Goal: Information Seeking & Learning: Learn about a topic

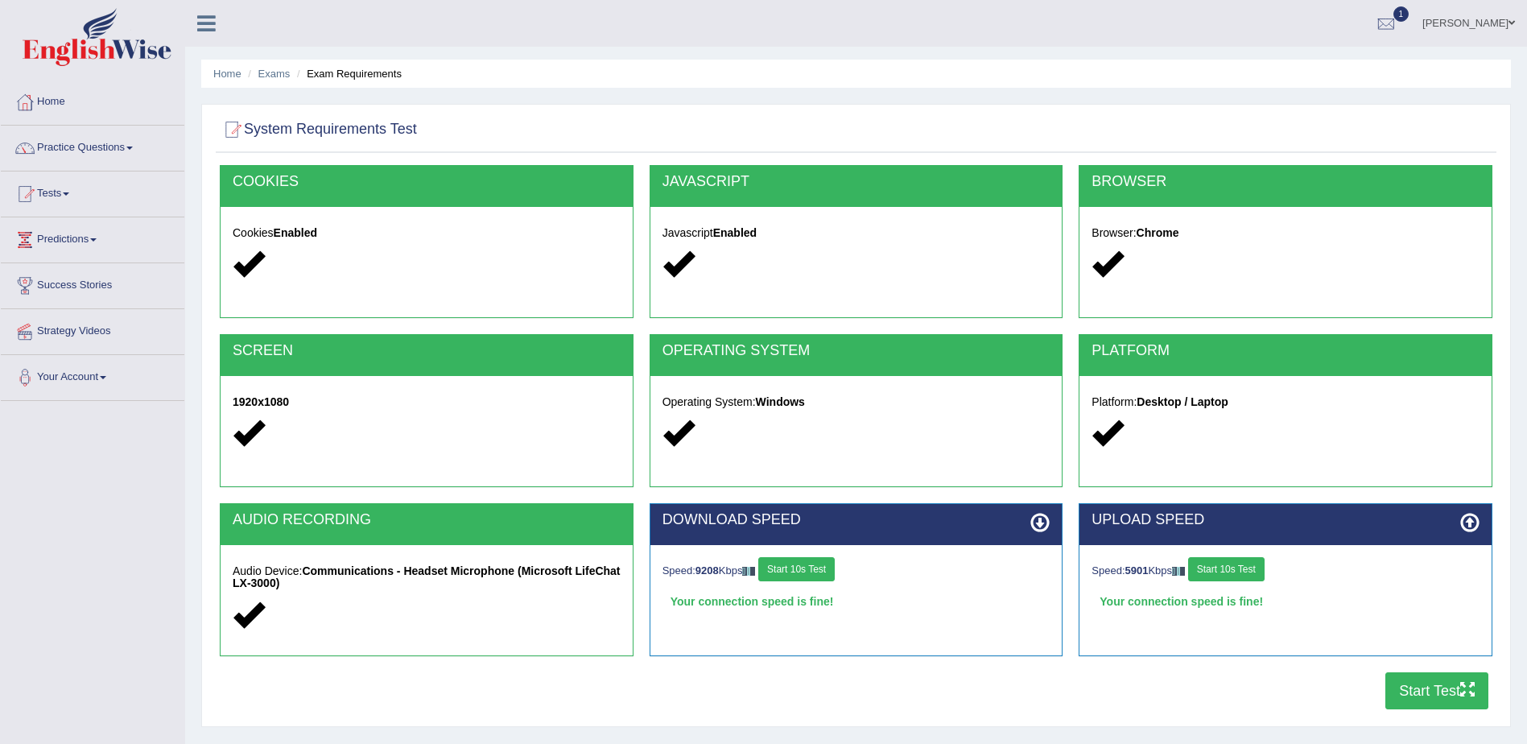
click at [68, 194] on link "Tests" at bounding box center [92, 191] width 183 height 40
click at [96, 262] on link "Take Mock Test" at bounding box center [105, 259] width 150 height 29
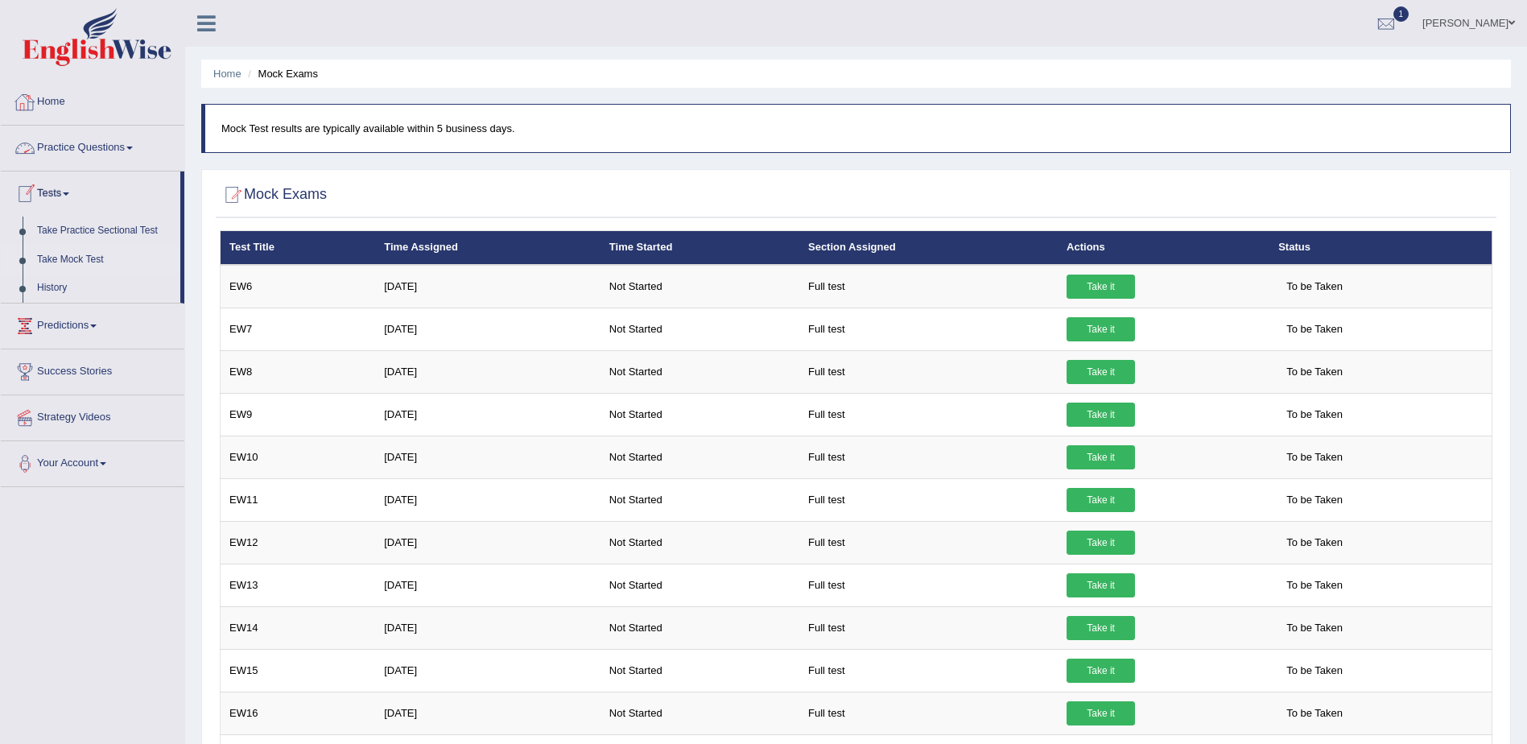
click at [47, 99] on link "Home" at bounding box center [92, 100] width 183 height 40
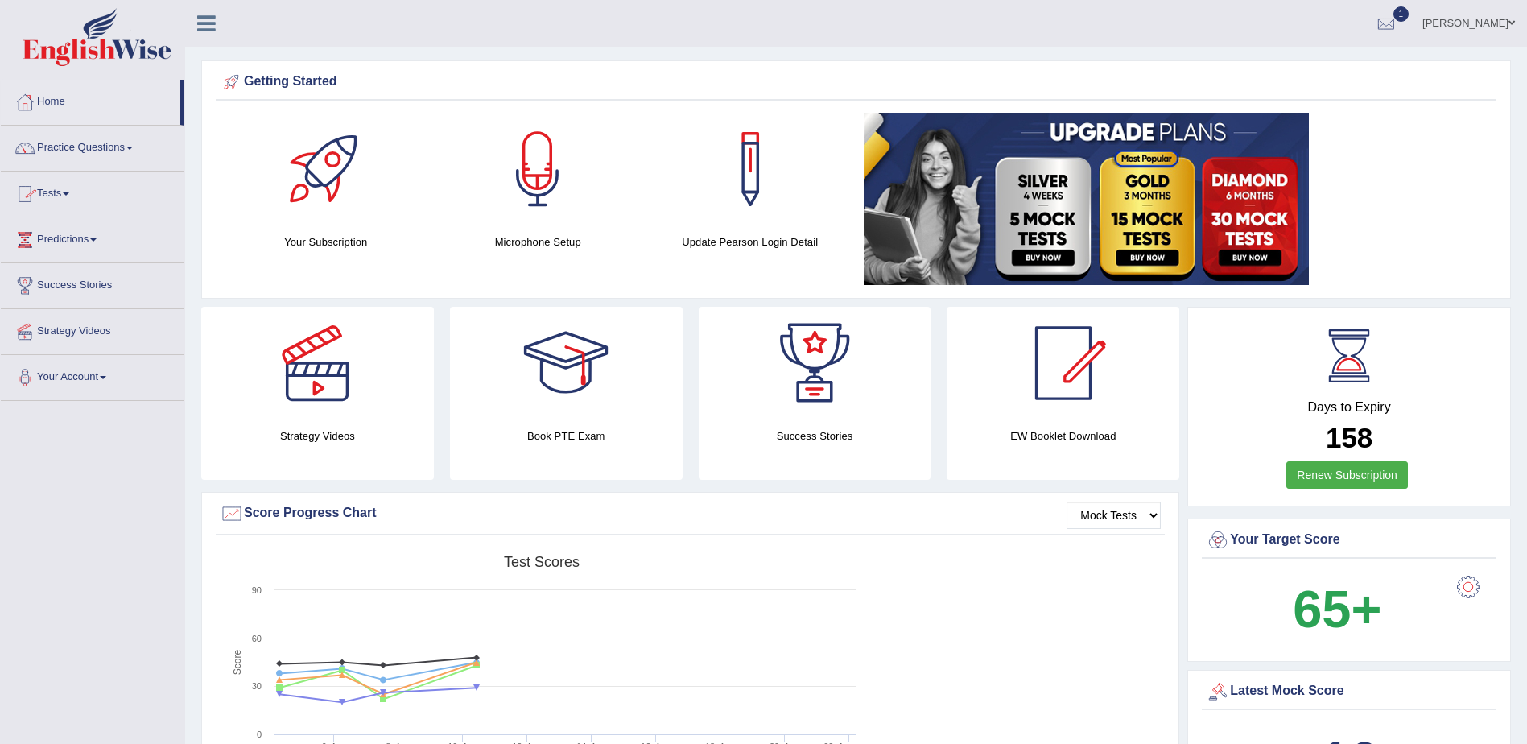
click at [67, 101] on link "Home" at bounding box center [90, 100] width 179 height 40
click at [60, 100] on link "Home" at bounding box center [90, 100] width 179 height 40
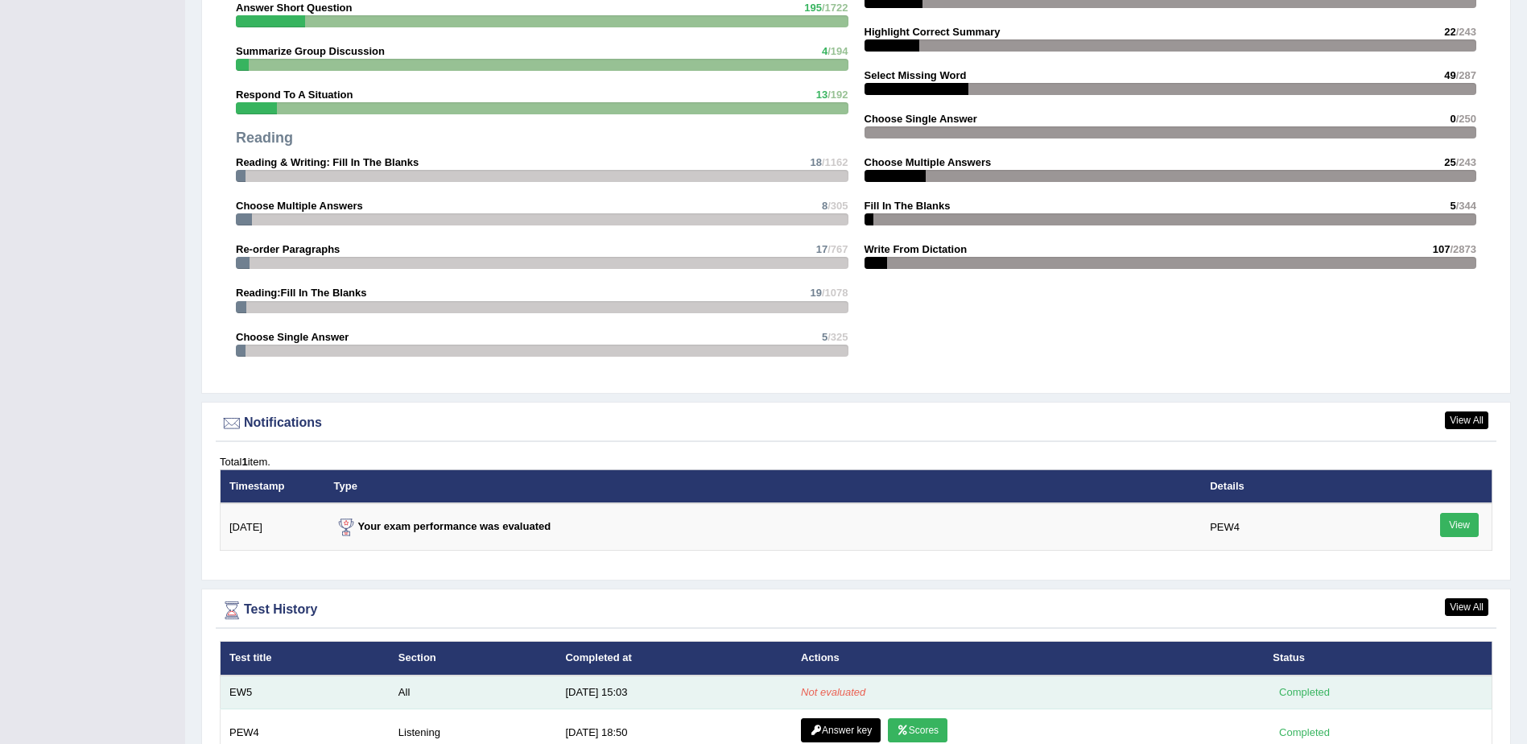
scroll to position [1536, 0]
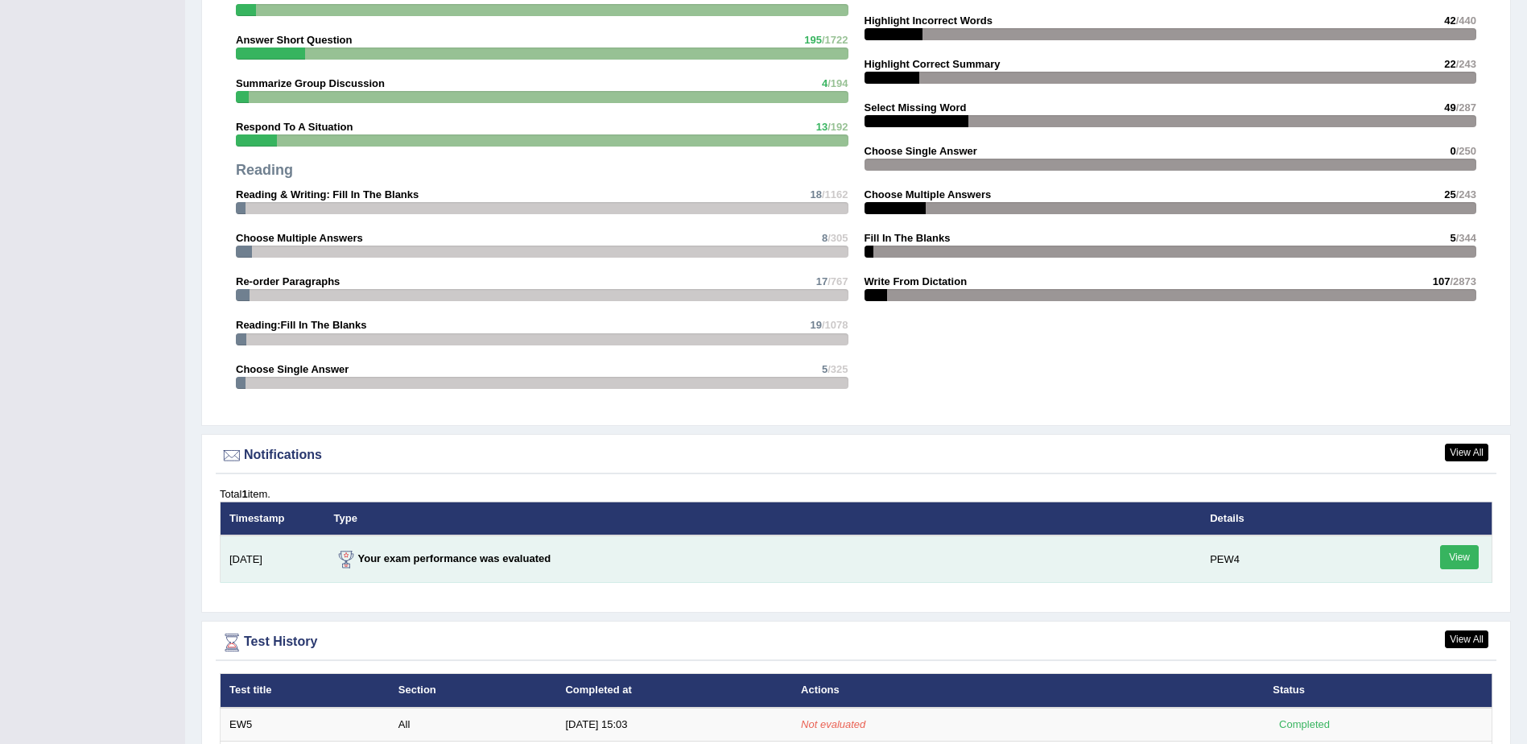
click at [1461, 552] on link "View" at bounding box center [1459, 557] width 39 height 24
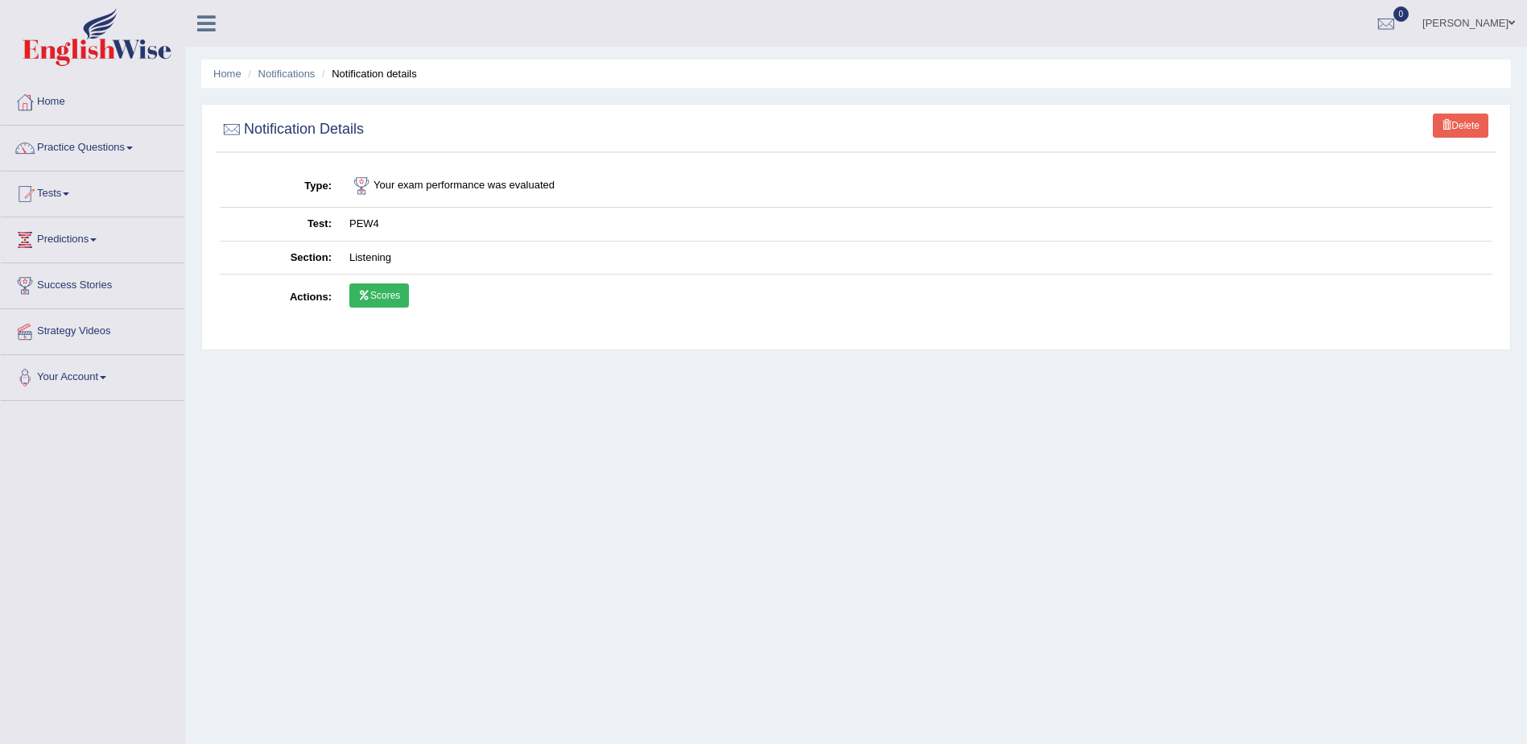
click at [370, 294] on link "Scores" at bounding box center [379, 295] width 60 height 24
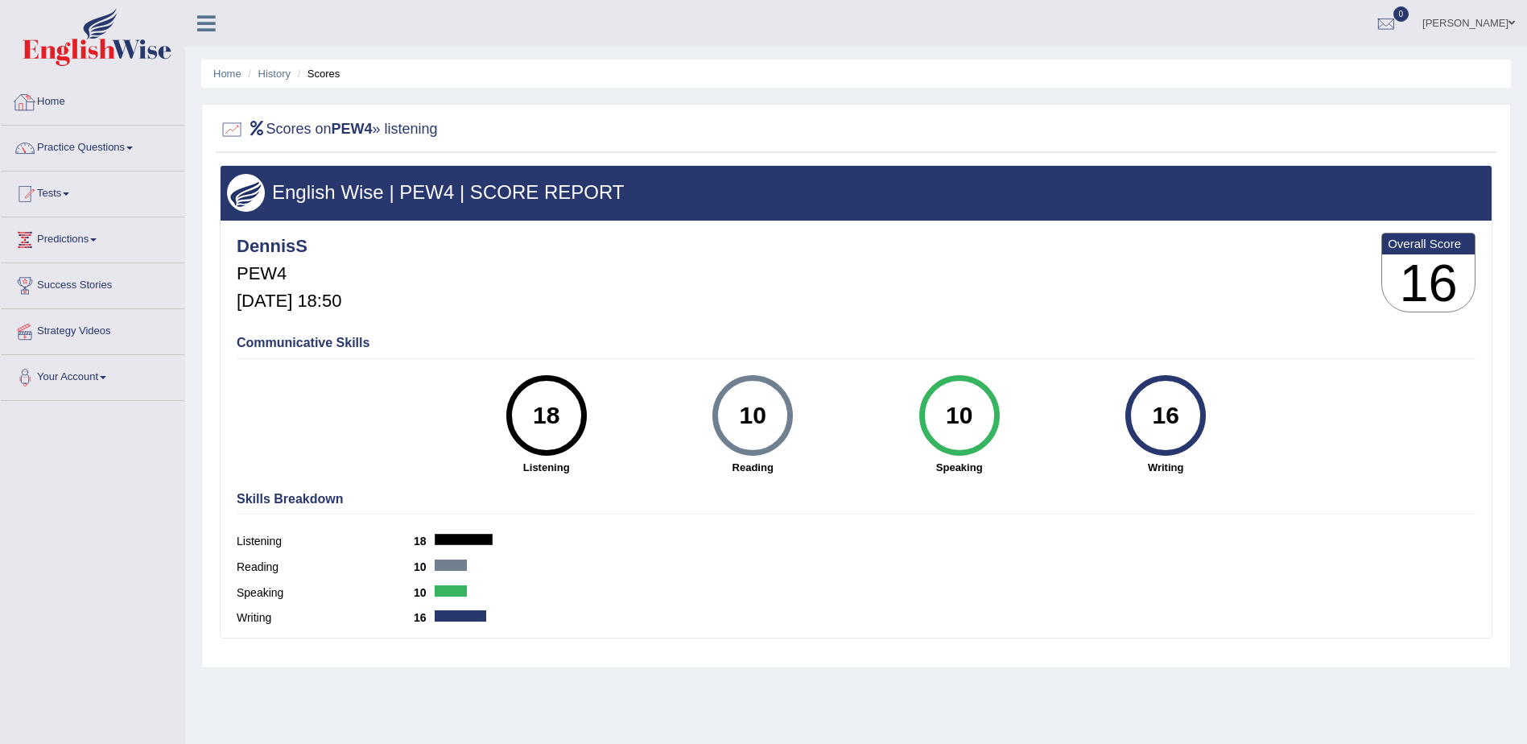
click at [52, 97] on link "Home" at bounding box center [92, 100] width 183 height 40
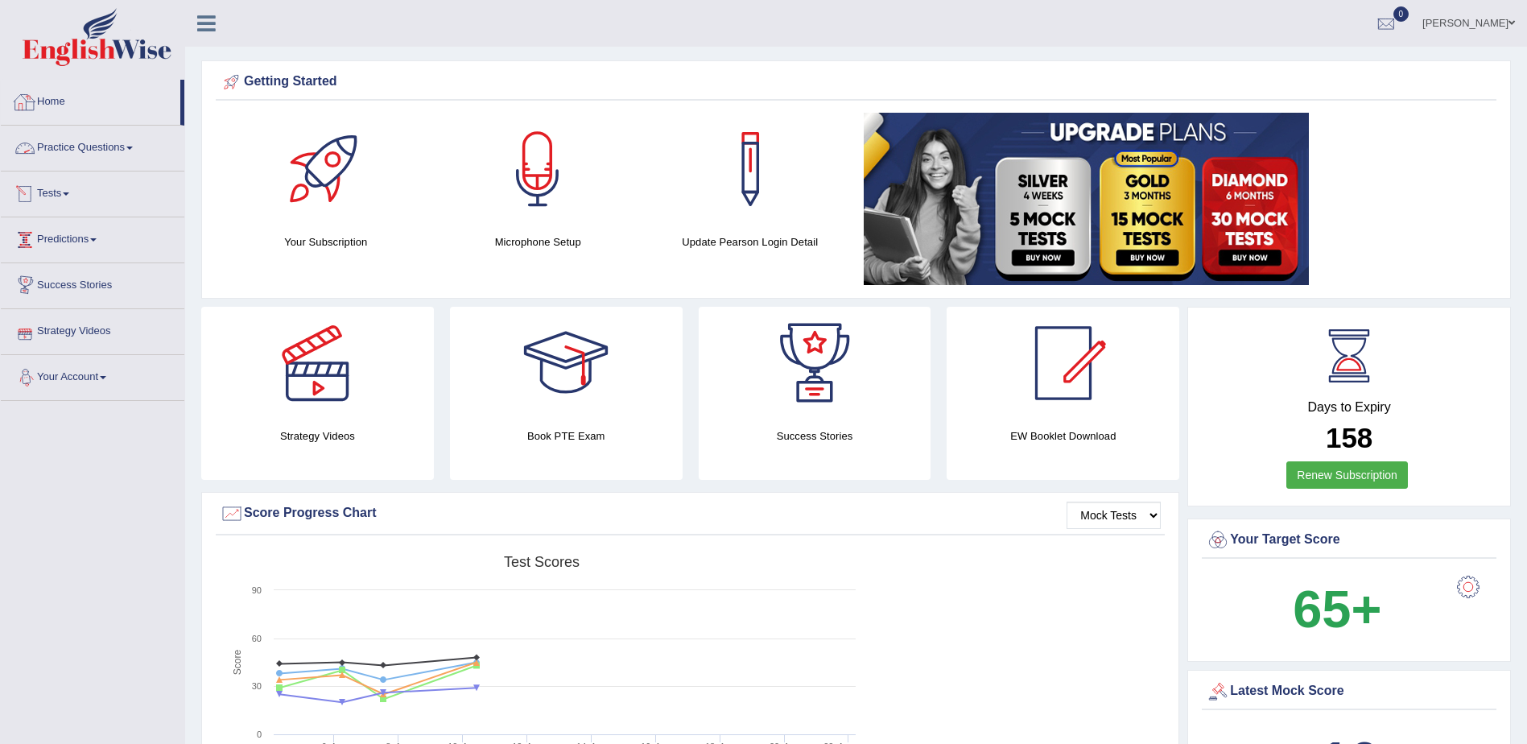
click at [57, 98] on link "Home" at bounding box center [90, 100] width 179 height 40
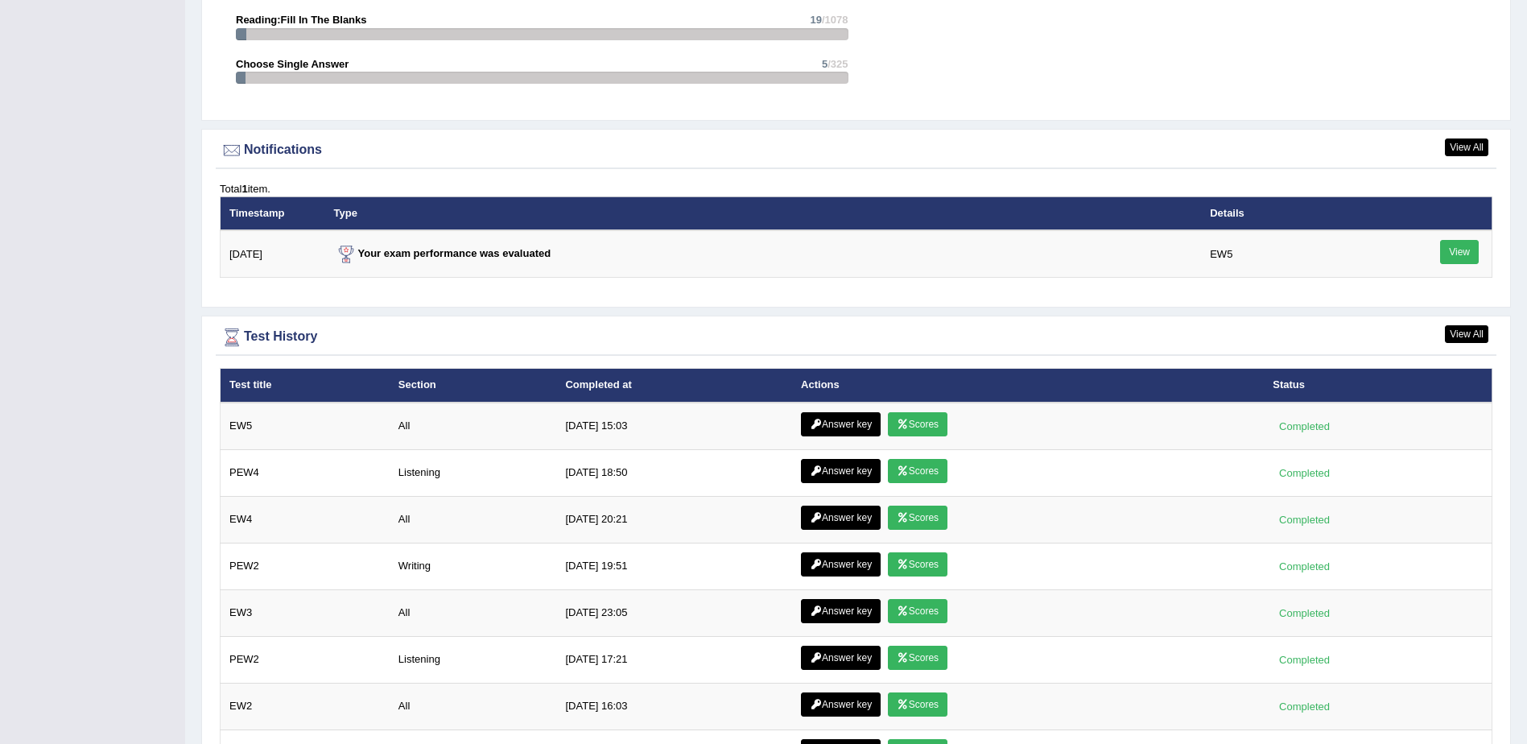
scroll to position [1851, 0]
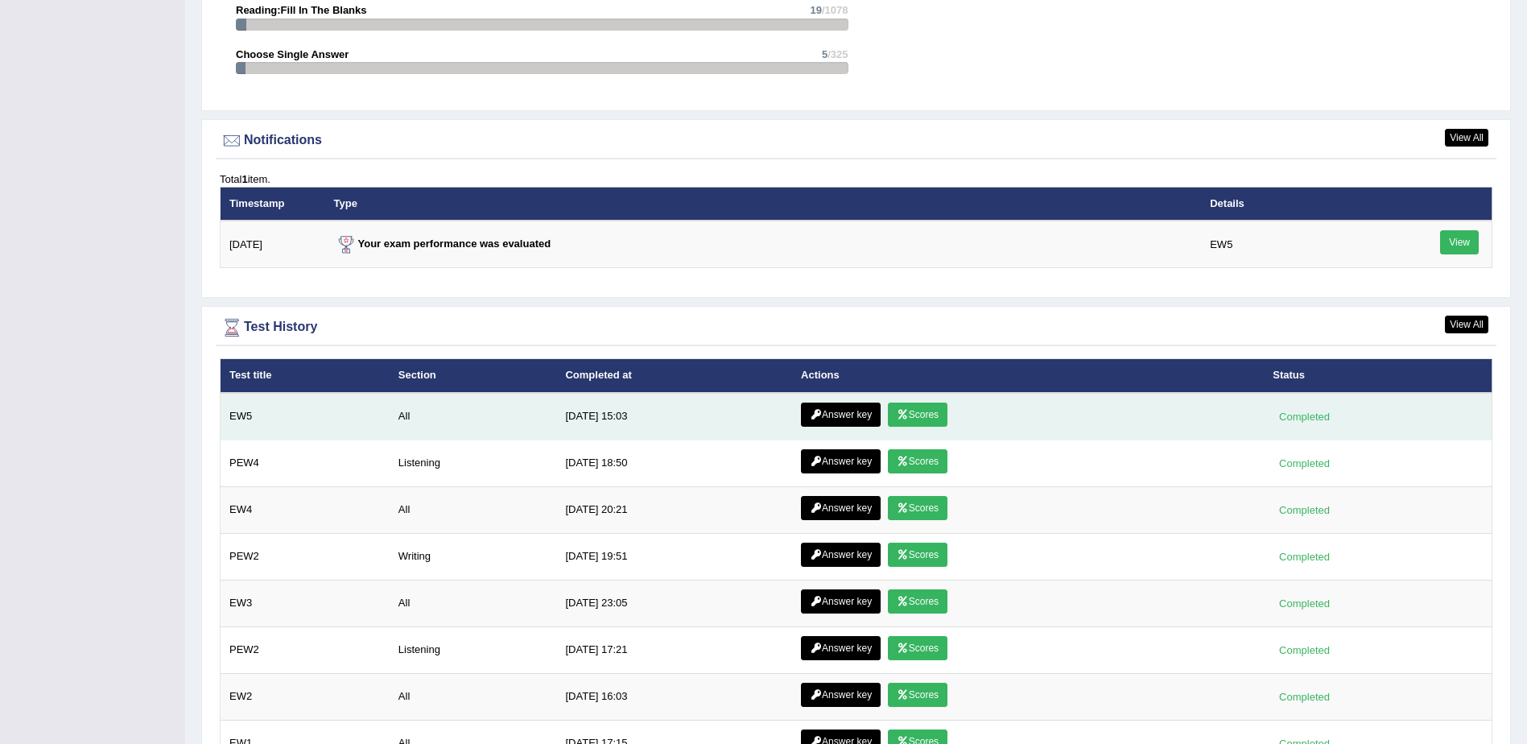
click at [912, 414] on link "Scores" at bounding box center [918, 414] width 60 height 24
click at [820, 415] on link "Answer key" at bounding box center [841, 414] width 80 height 24
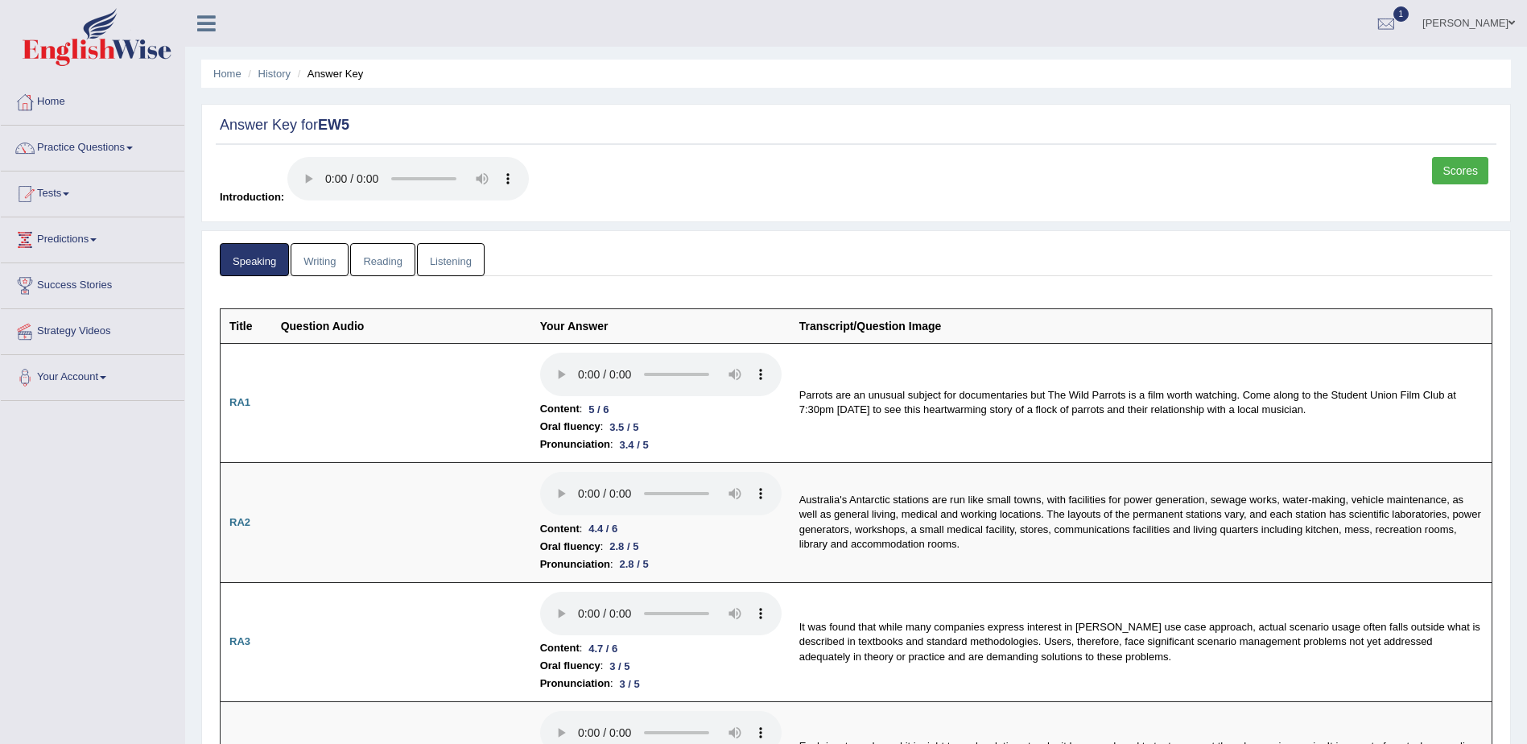
click at [321, 262] on link "Writing" at bounding box center [320, 259] width 58 height 33
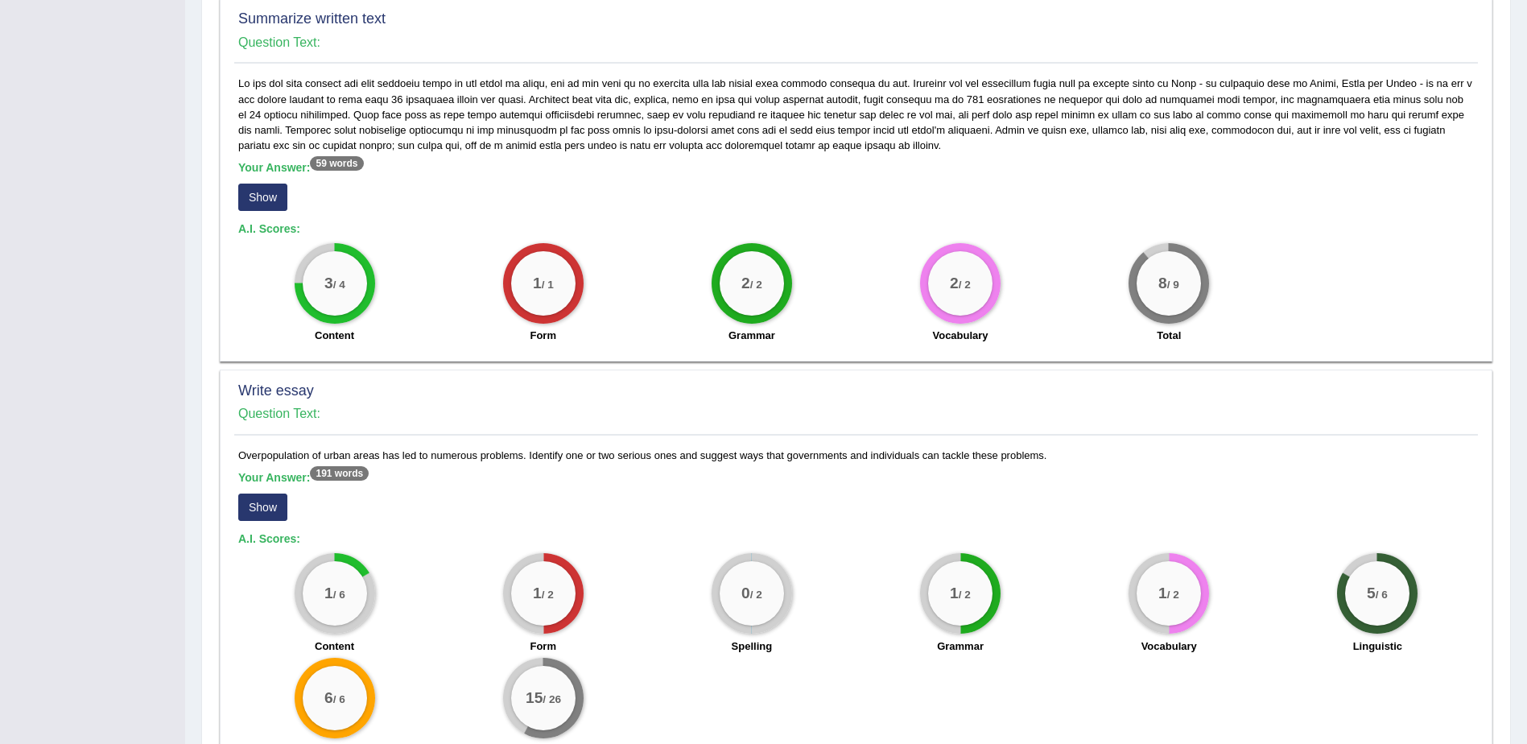
scroll to position [895, 0]
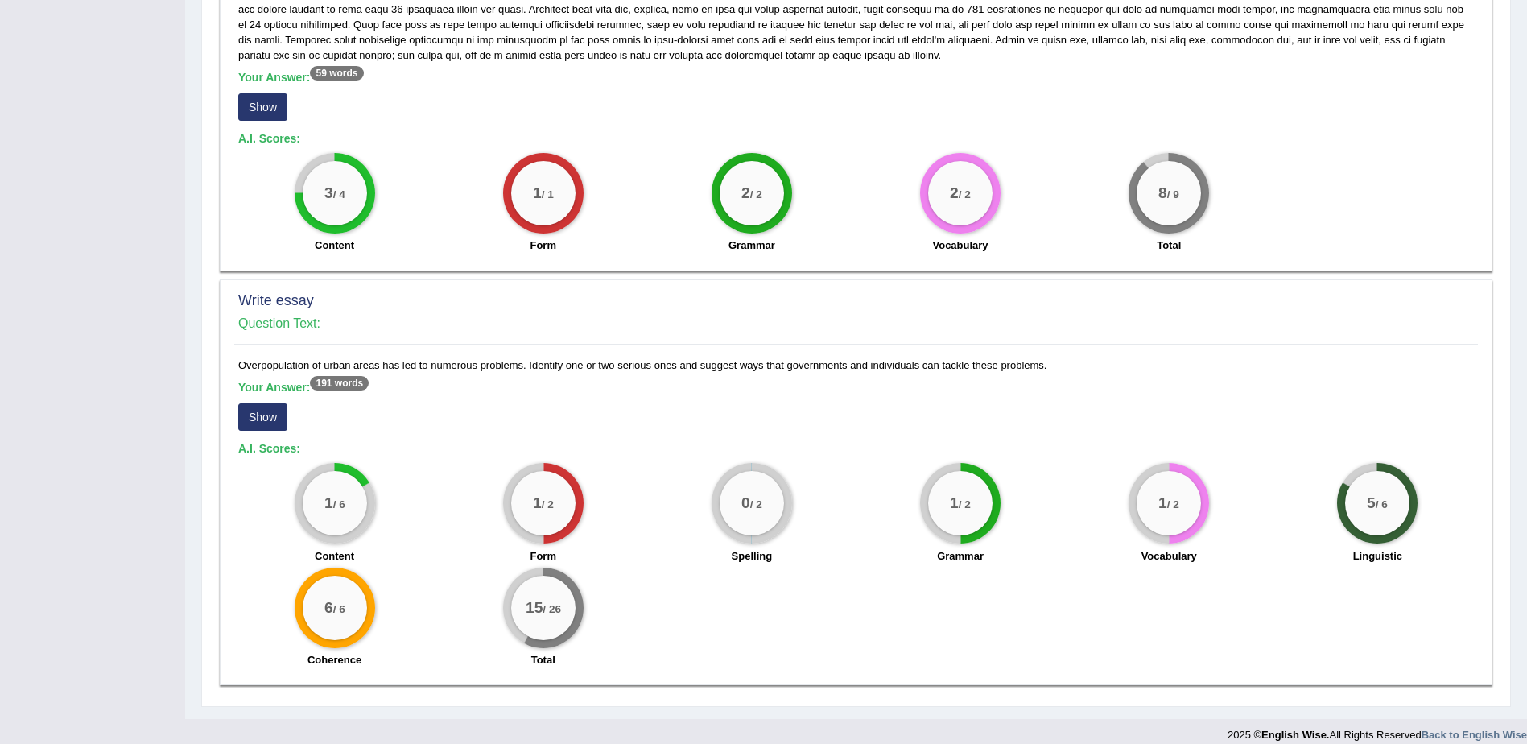
click at [270, 403] on button "Show" at bounding box center [262, 416] width 49 height 27
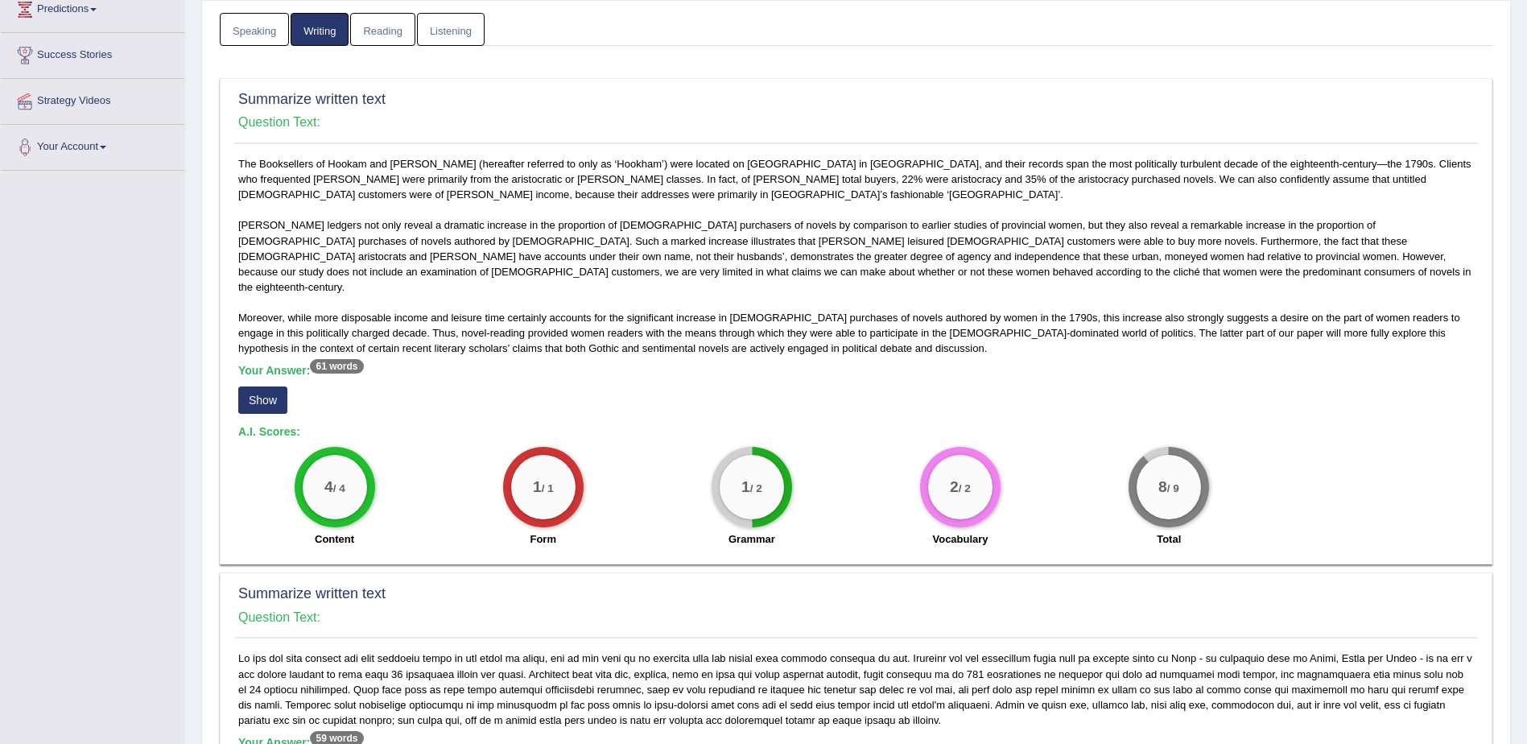
scroll to position [0, 0]
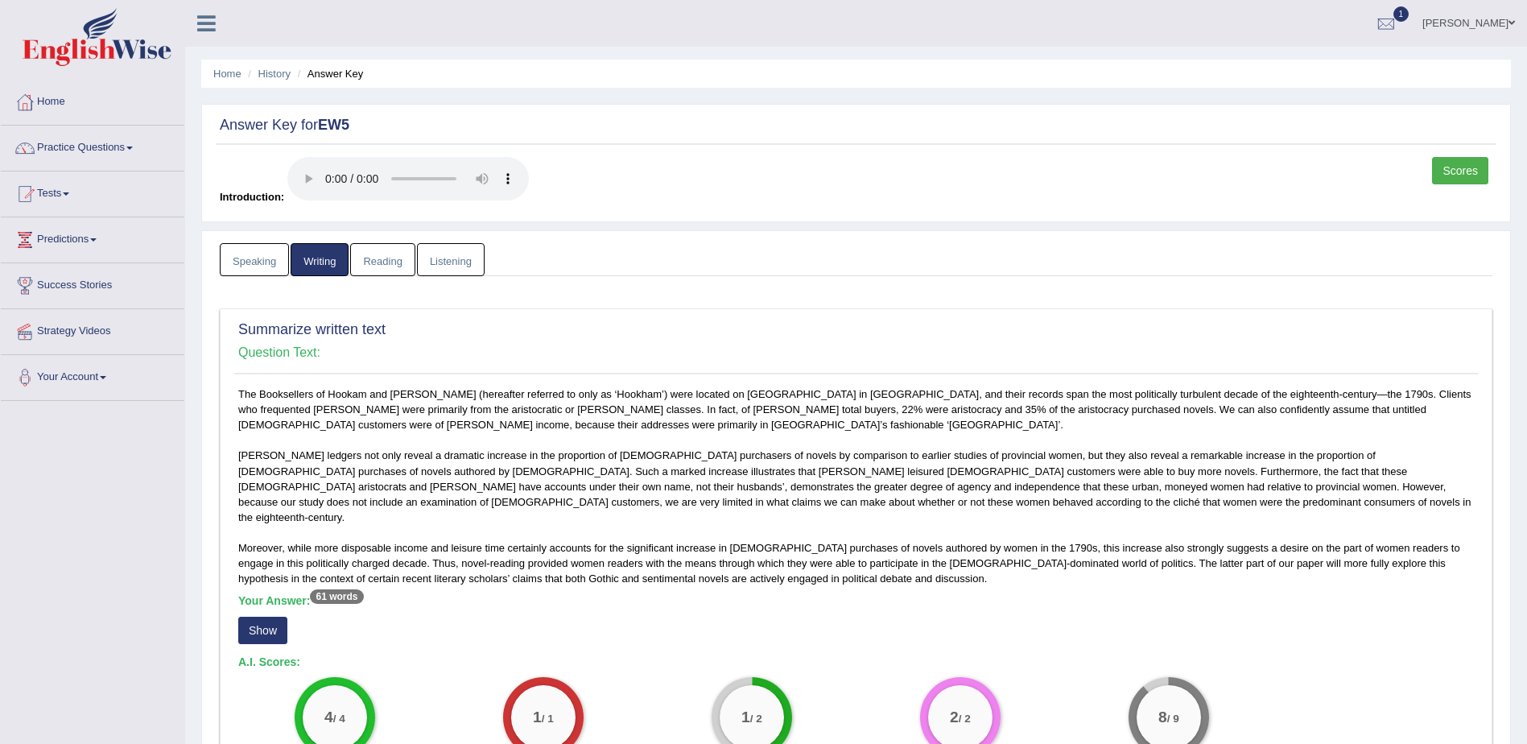
click at [369, 266] on link "Reading" at bounding box center [382, 259] width 64 height 33
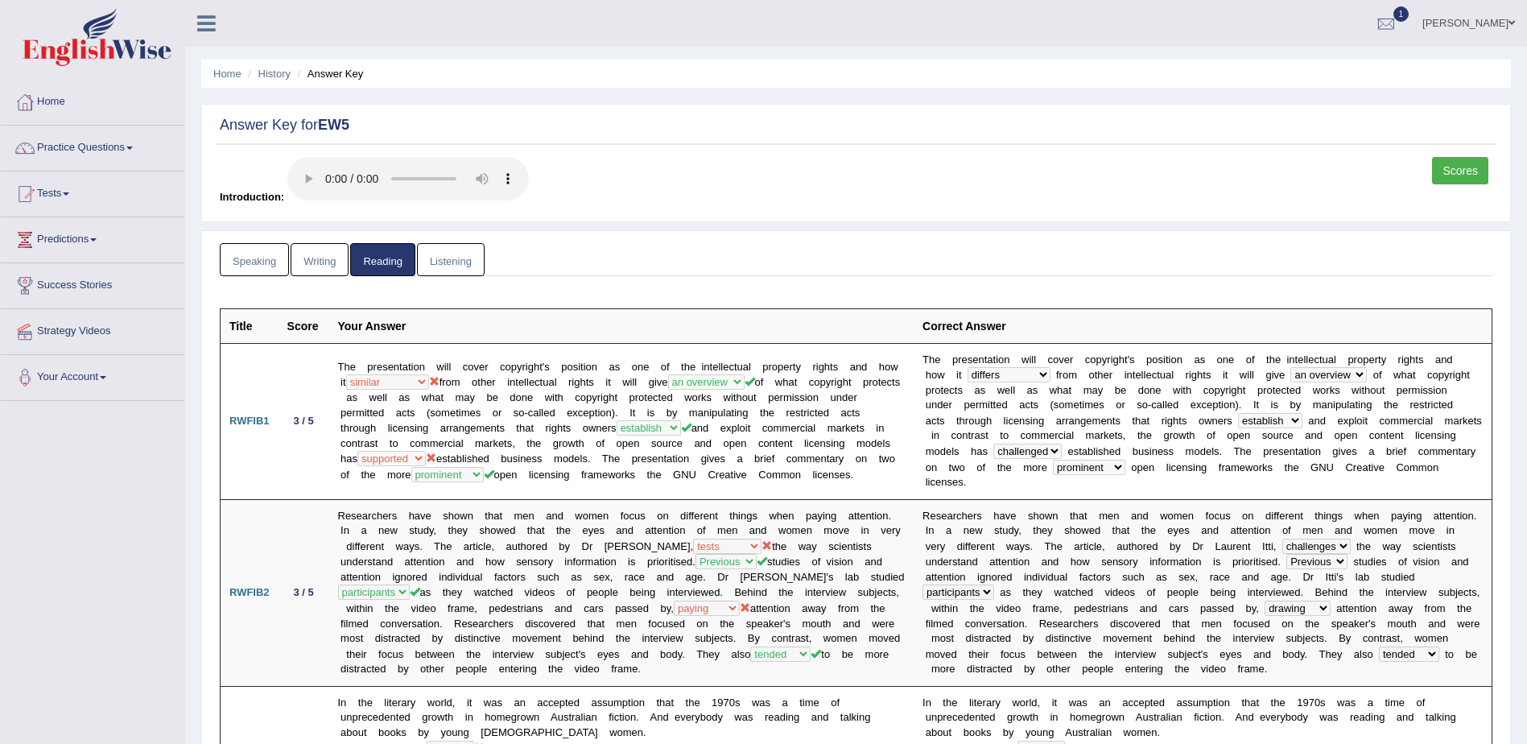
click at [441, 255] on link "Listening" at bounding box center [451, 259] width 68 height 33
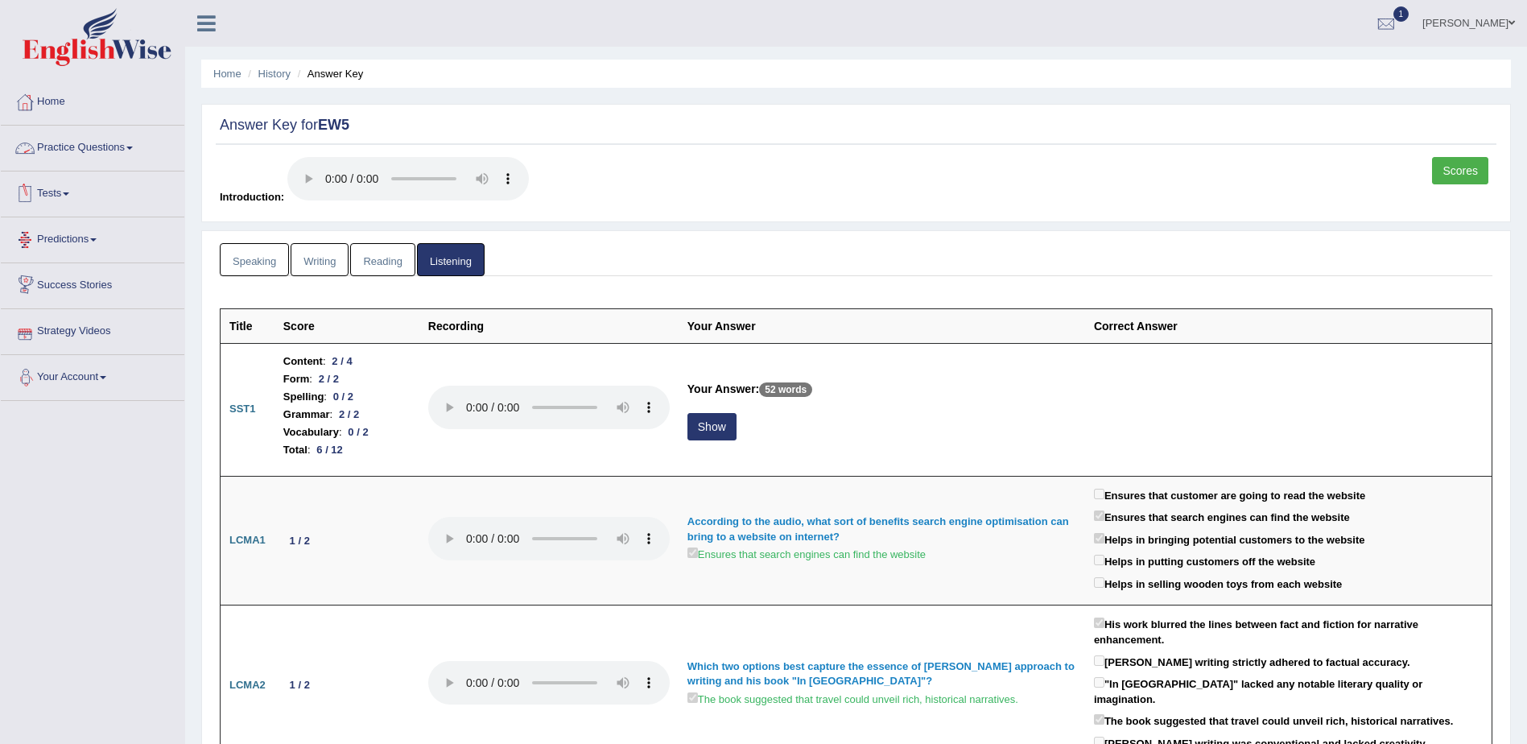
click at [133, 149] on span at bounding box center [129, 147] width 6 height 3
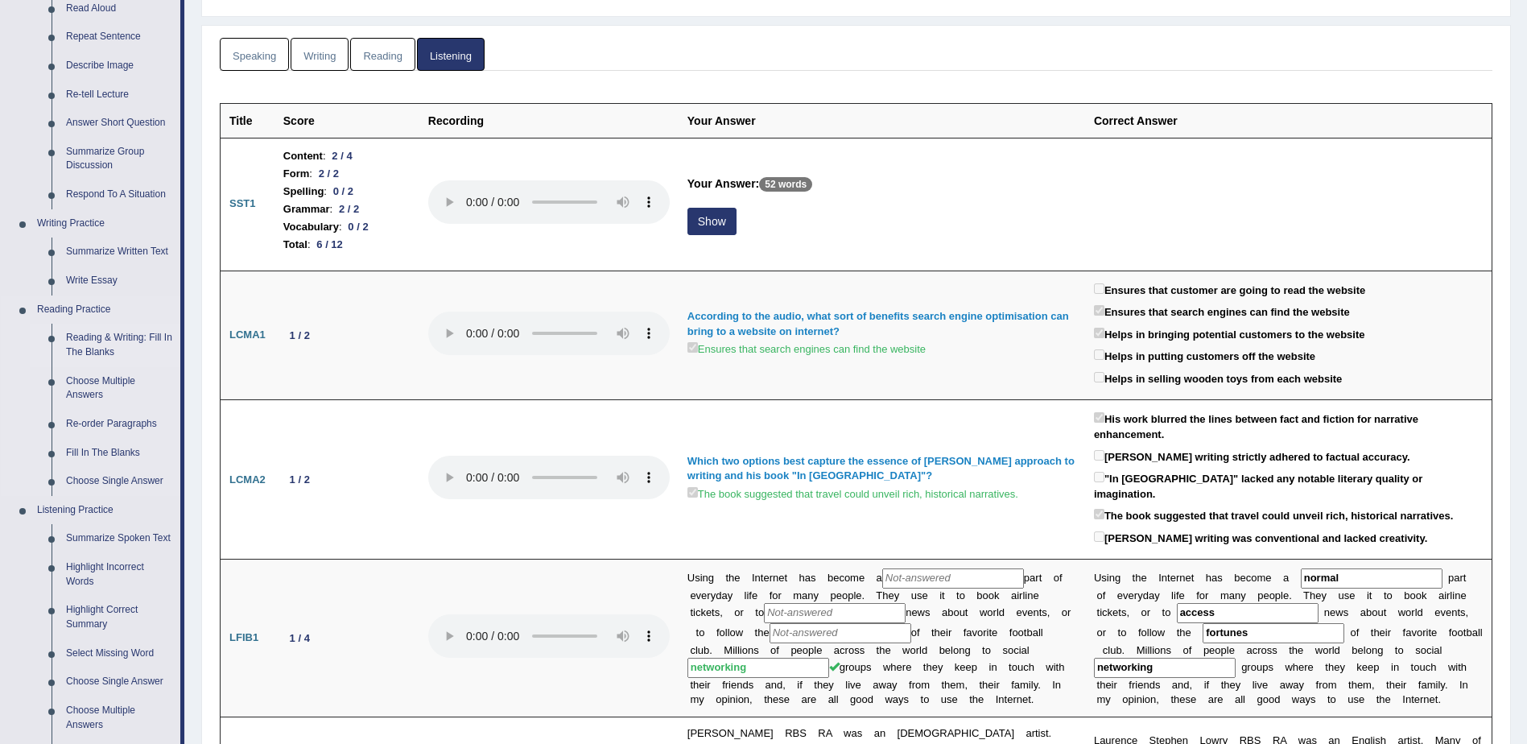
scroll to position [402, 0]
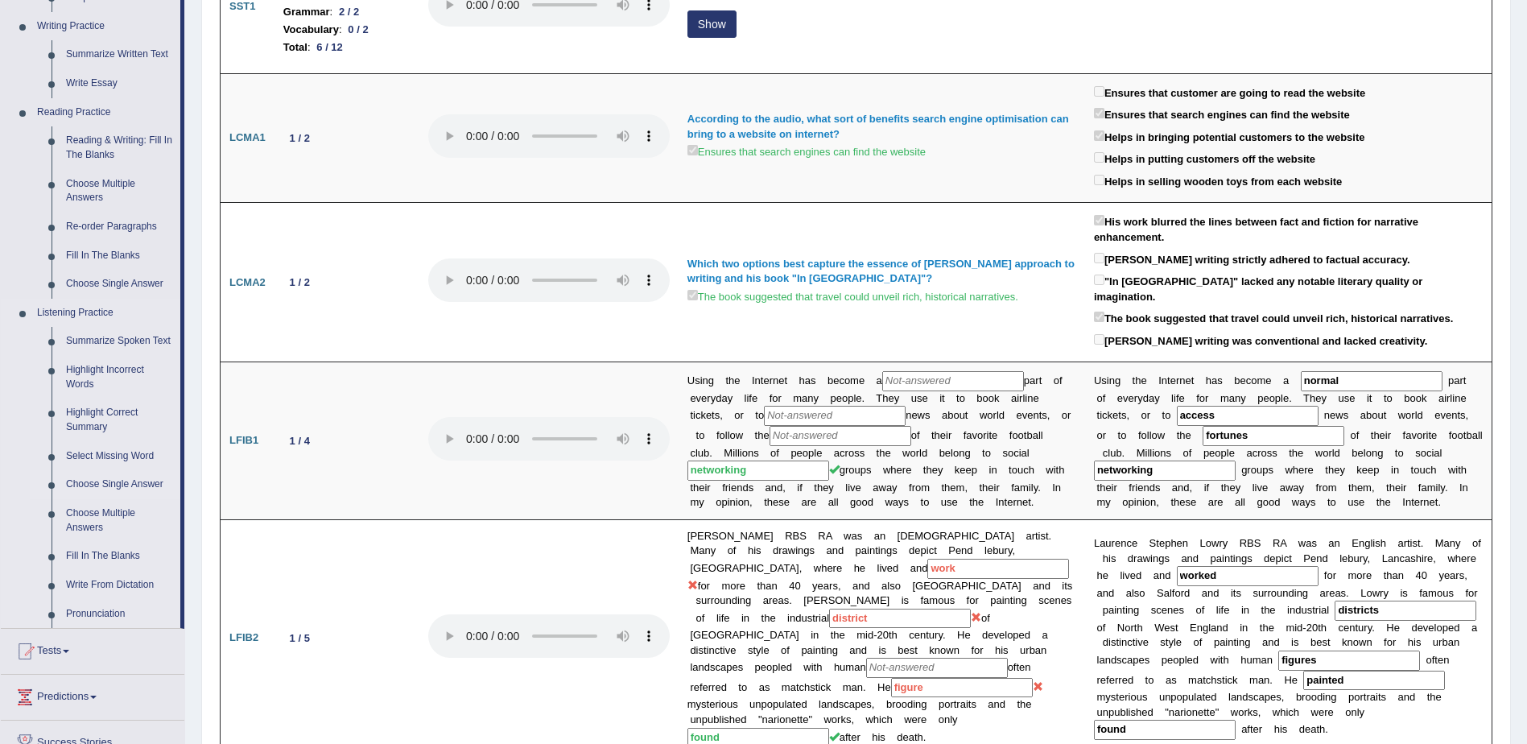
click at [121, 482] on link "Choose Single Answer" at bounding box center [120, 484] width 122 height 29
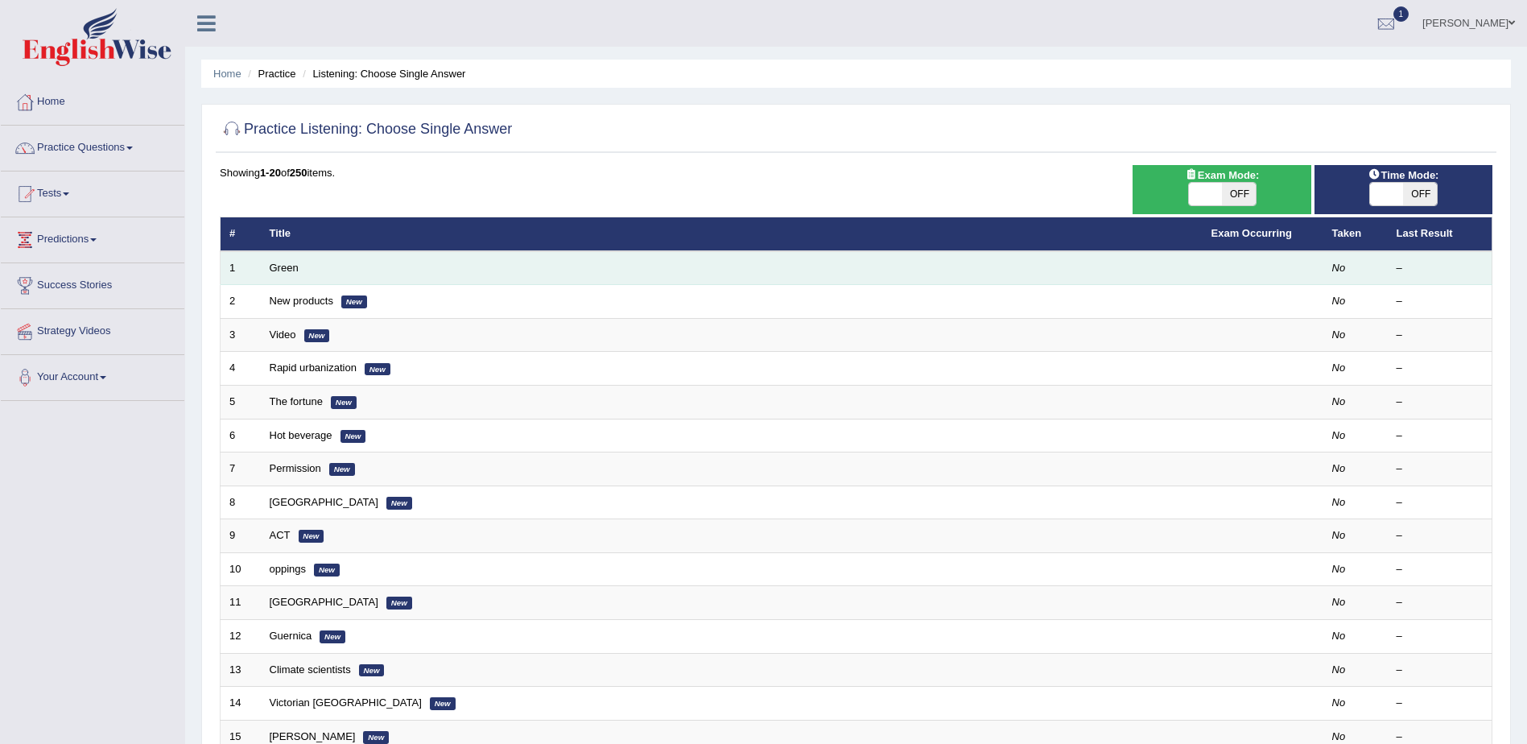
click at [475, 277] on td "Green" at bounding box center [732, 268] width 942 height 34
click at [282, 271] on link "Green" at bounding box center [284, 268] width 29 height 12
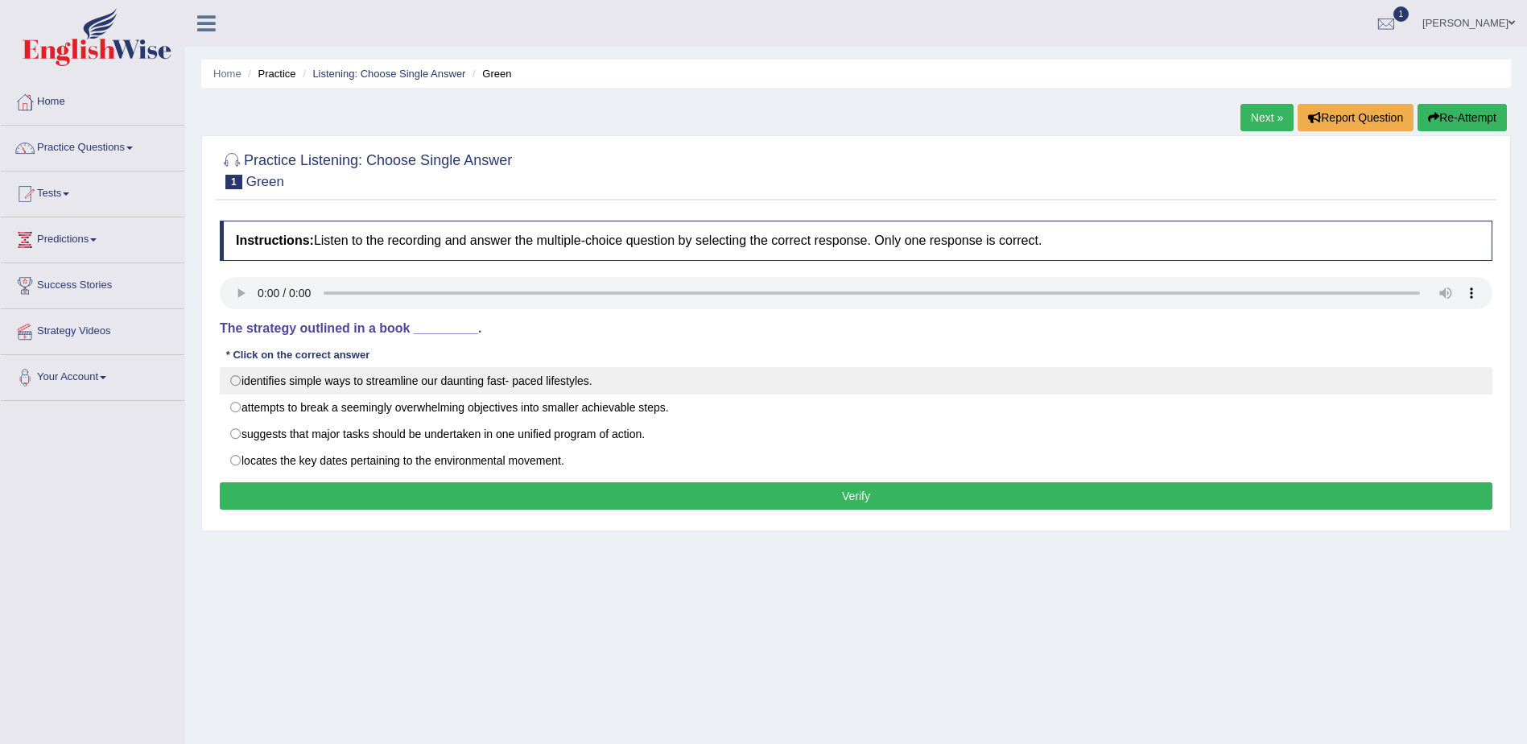
click at [234, 379] on label "identifies simple ways to streamline our daunting fast- paced lifestyles." at bounding box center [856, 380] width 1272 height 27
radio input "true"
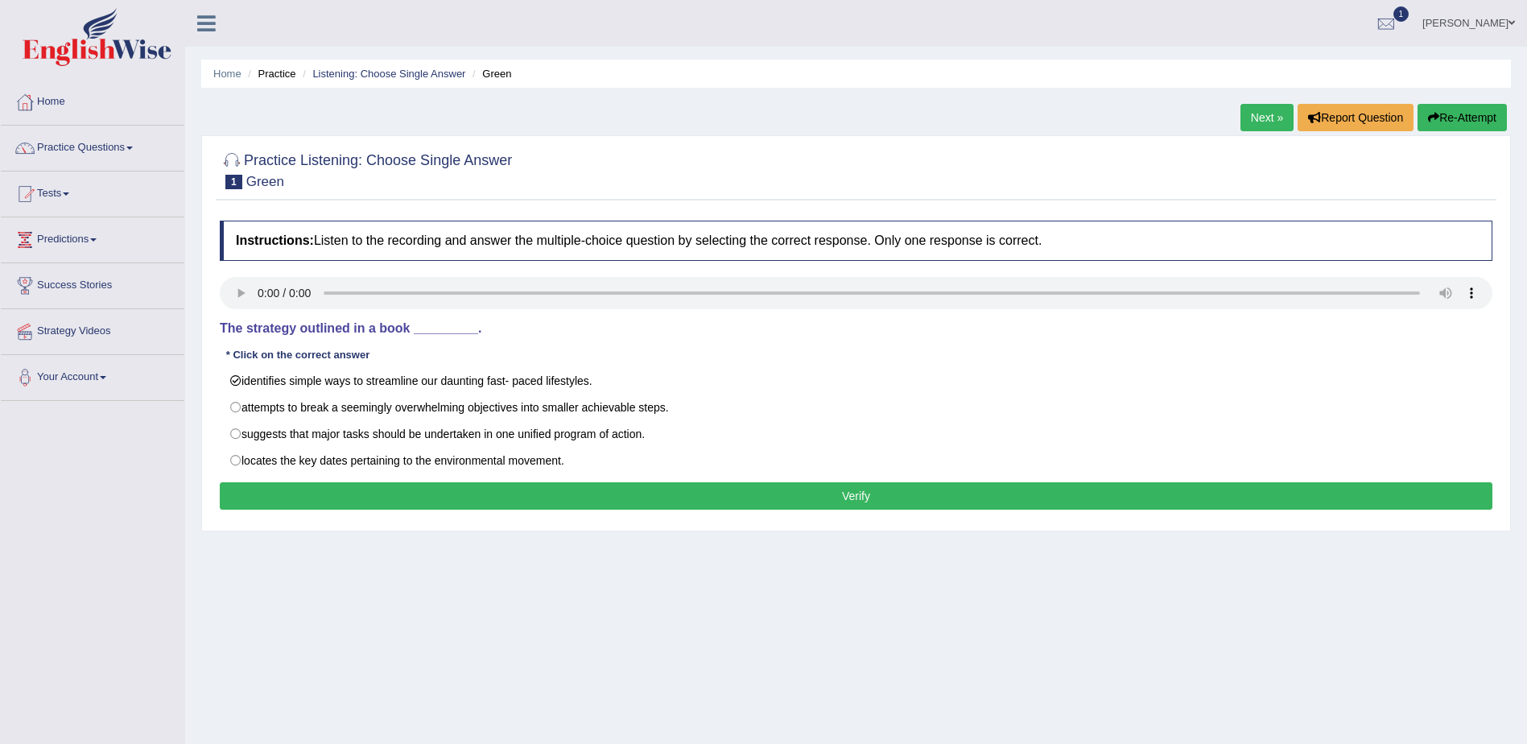
click at [859, 499] on button "Verify" at bounding box center [856, 495] width 1272 height 27
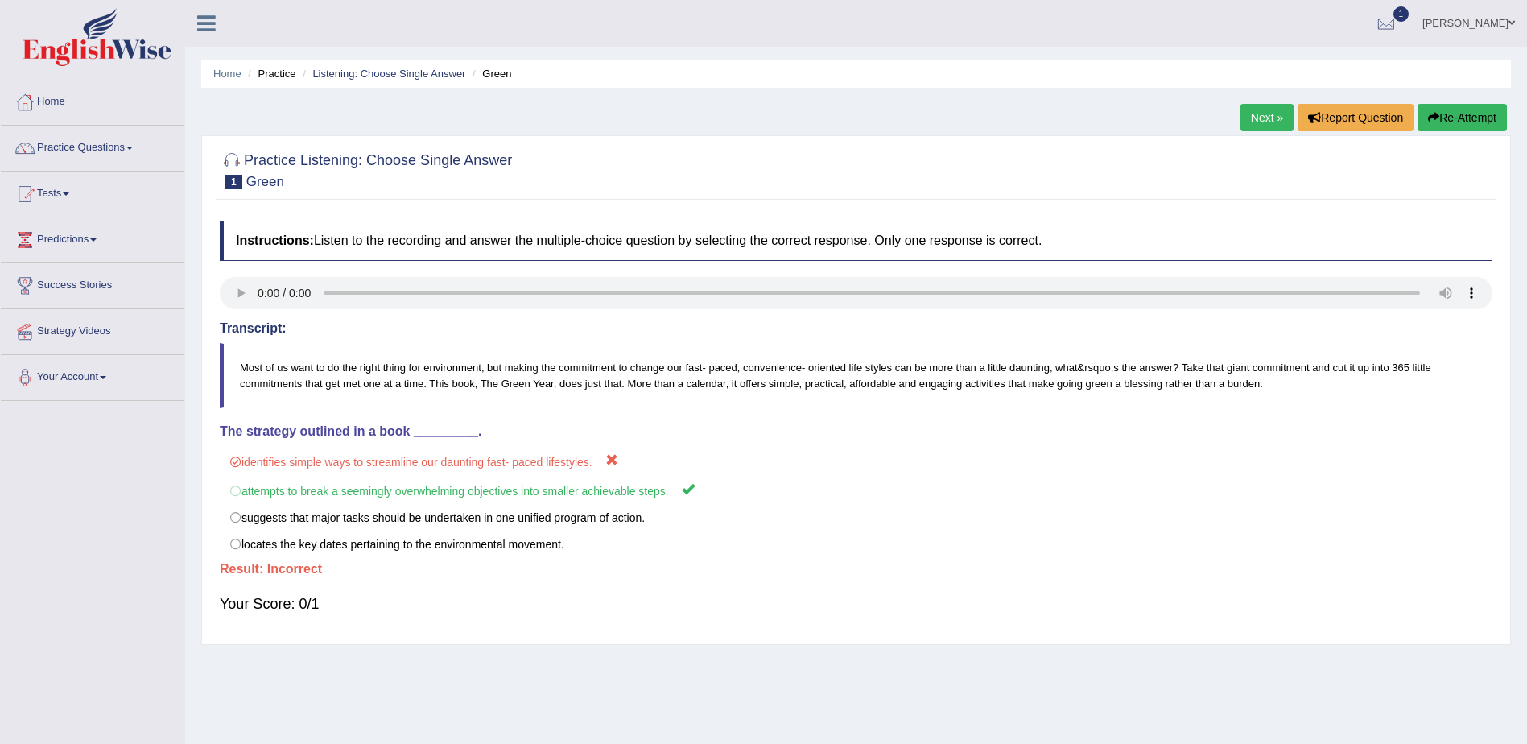
click at [1259, 119] on link "Next »" at bounding box center [1266, 117] width 53 height 27
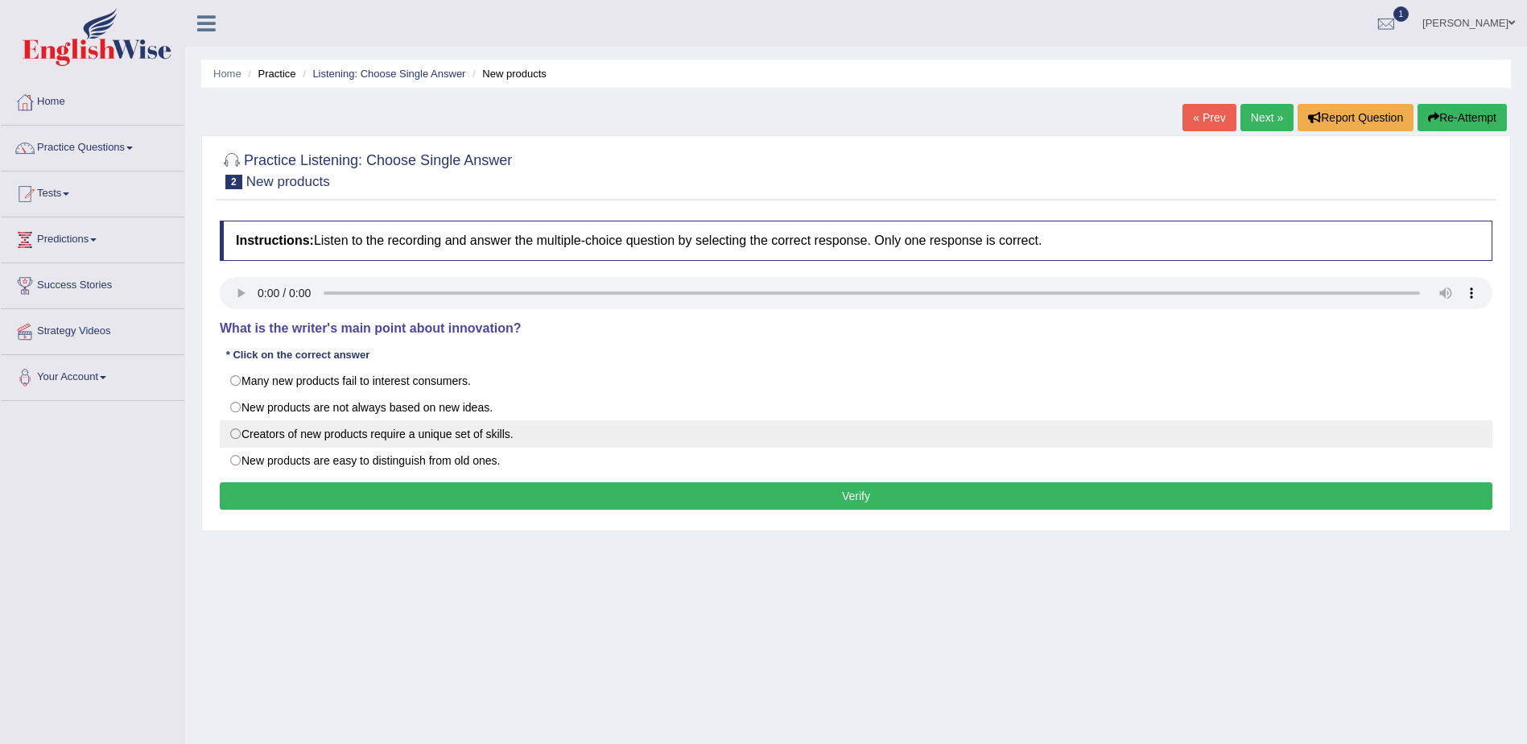
click at [233, 433] on label "Creators of new products require a unique set of skills." at bounding box center [856, 433] width 1272 height 27
radio input "true"
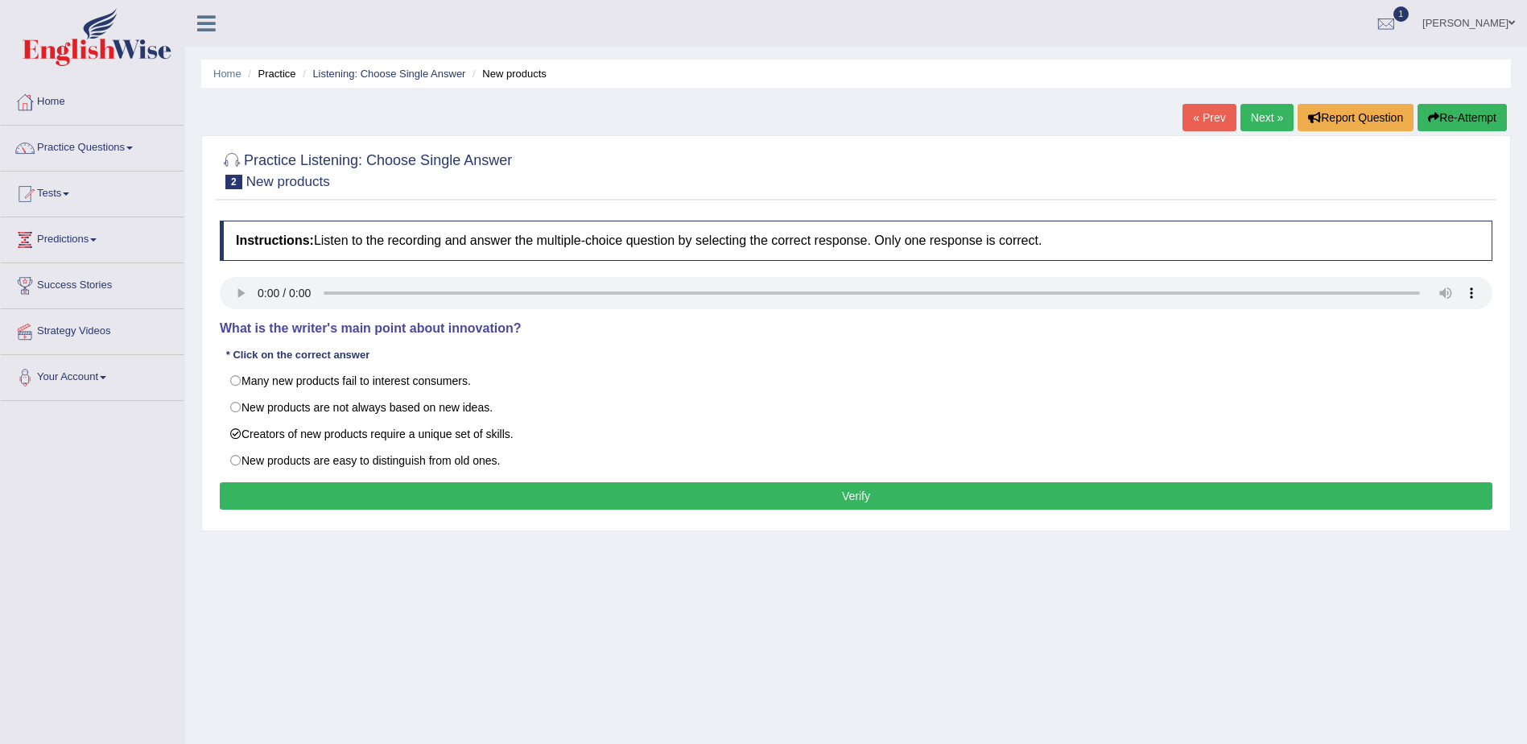
click at [852, 497] on button "Verify" at bounding box center [856, 495] width 1272 height 27
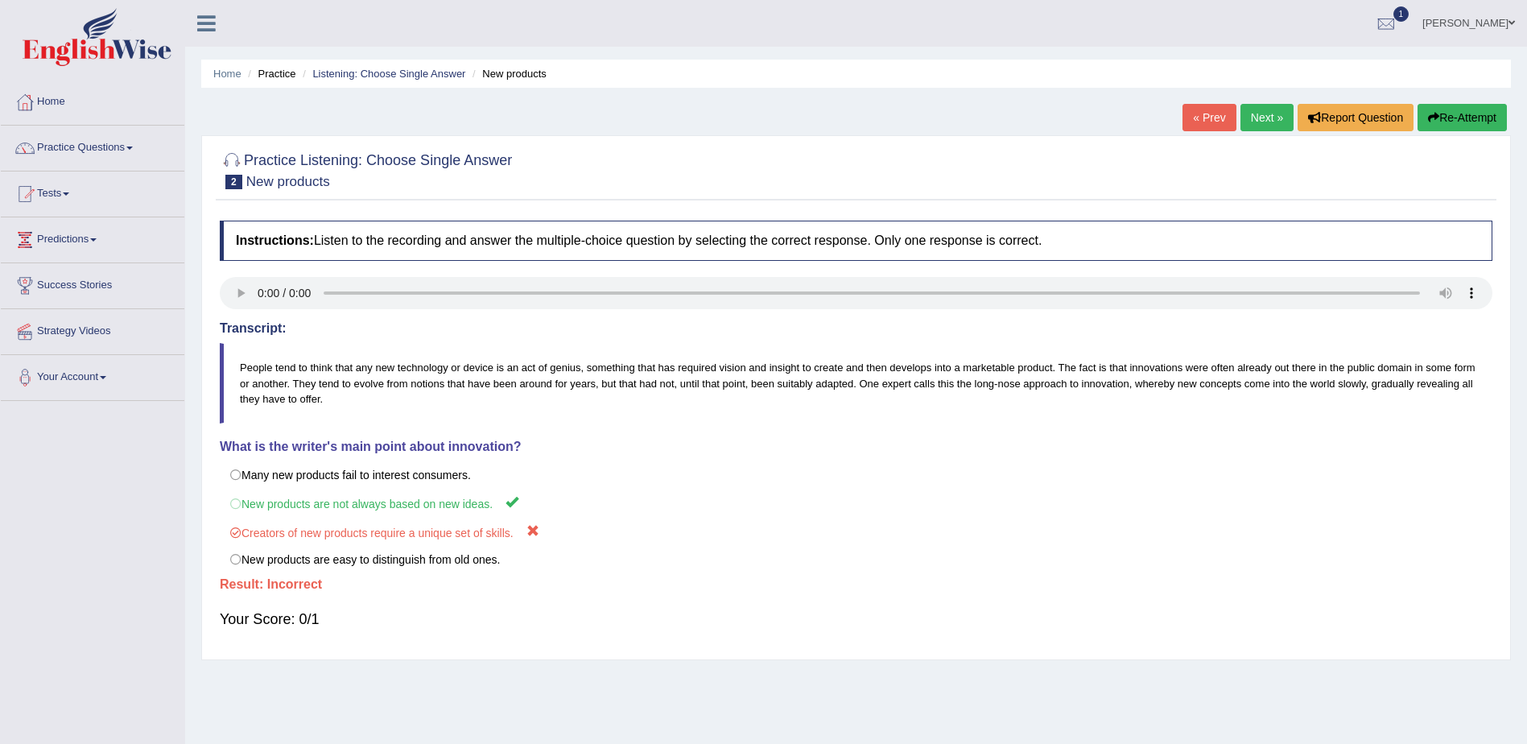
click at [1256, 118] on link "Next »" at bounding box center [1266, 117] width 53 height 27
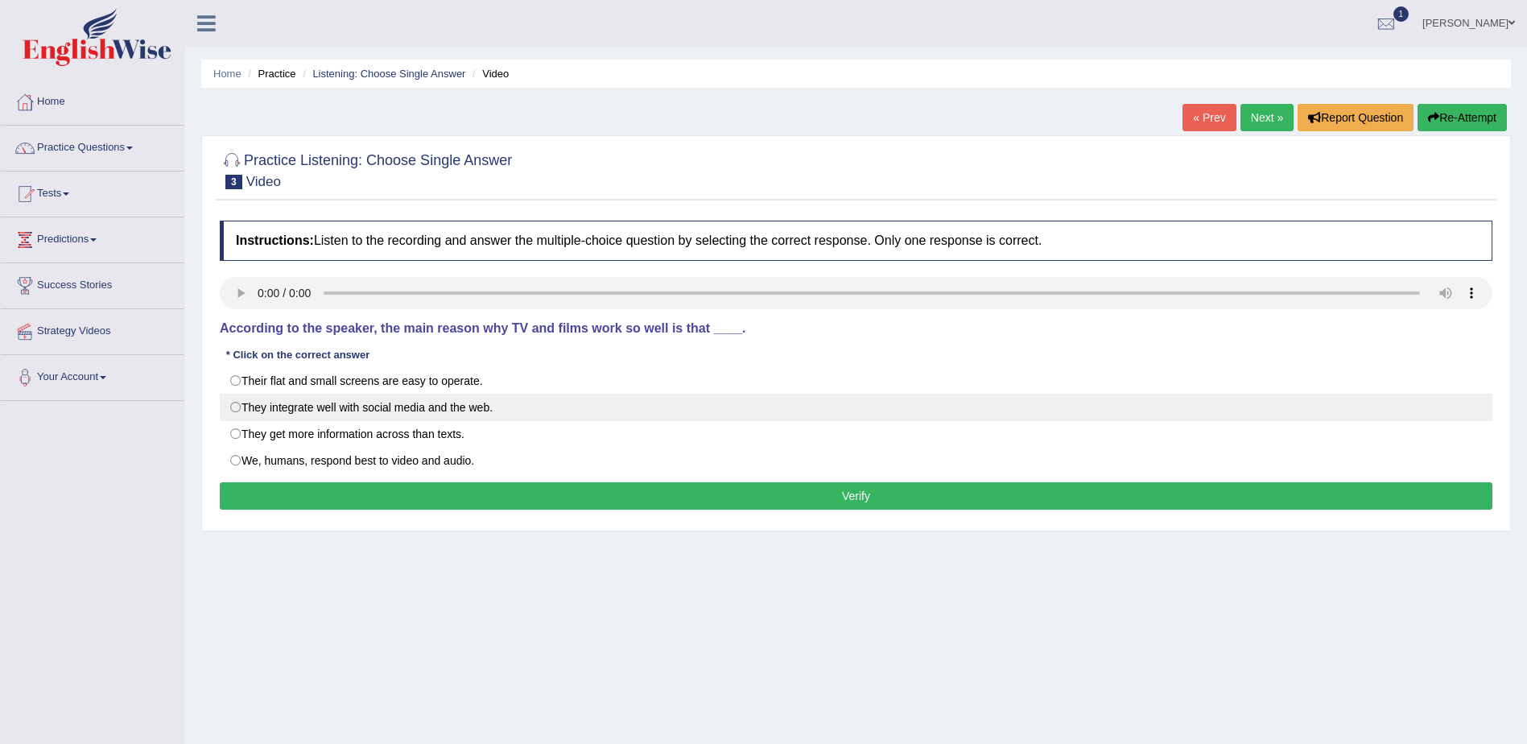
click at [232, 410] on label "They integrate well with social media and the web." at bounding box center [856, 407] width 1272 height 27
radio input "true"
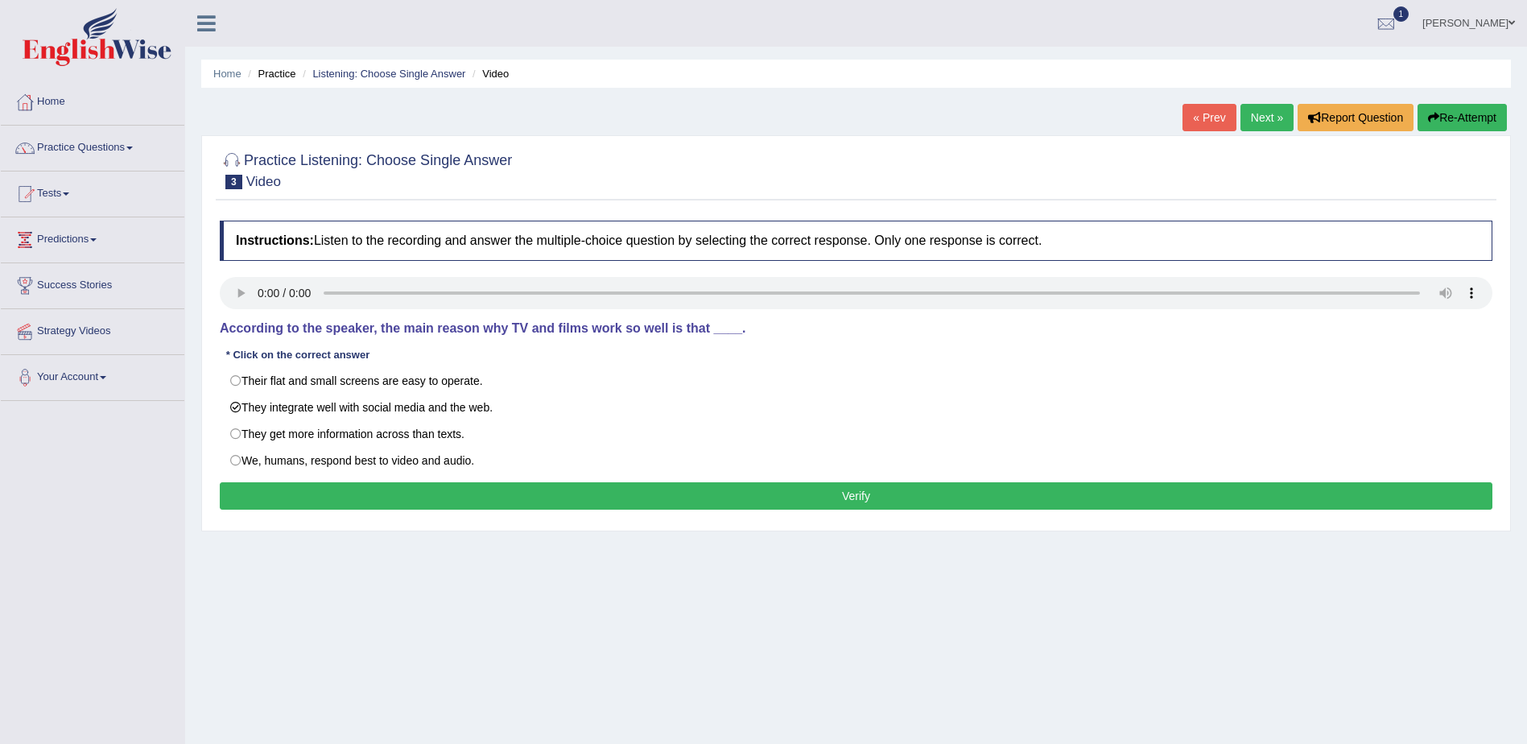
click at [857, 493] on button "Verify" at bounding box center [856, 495] width 1272 height 27
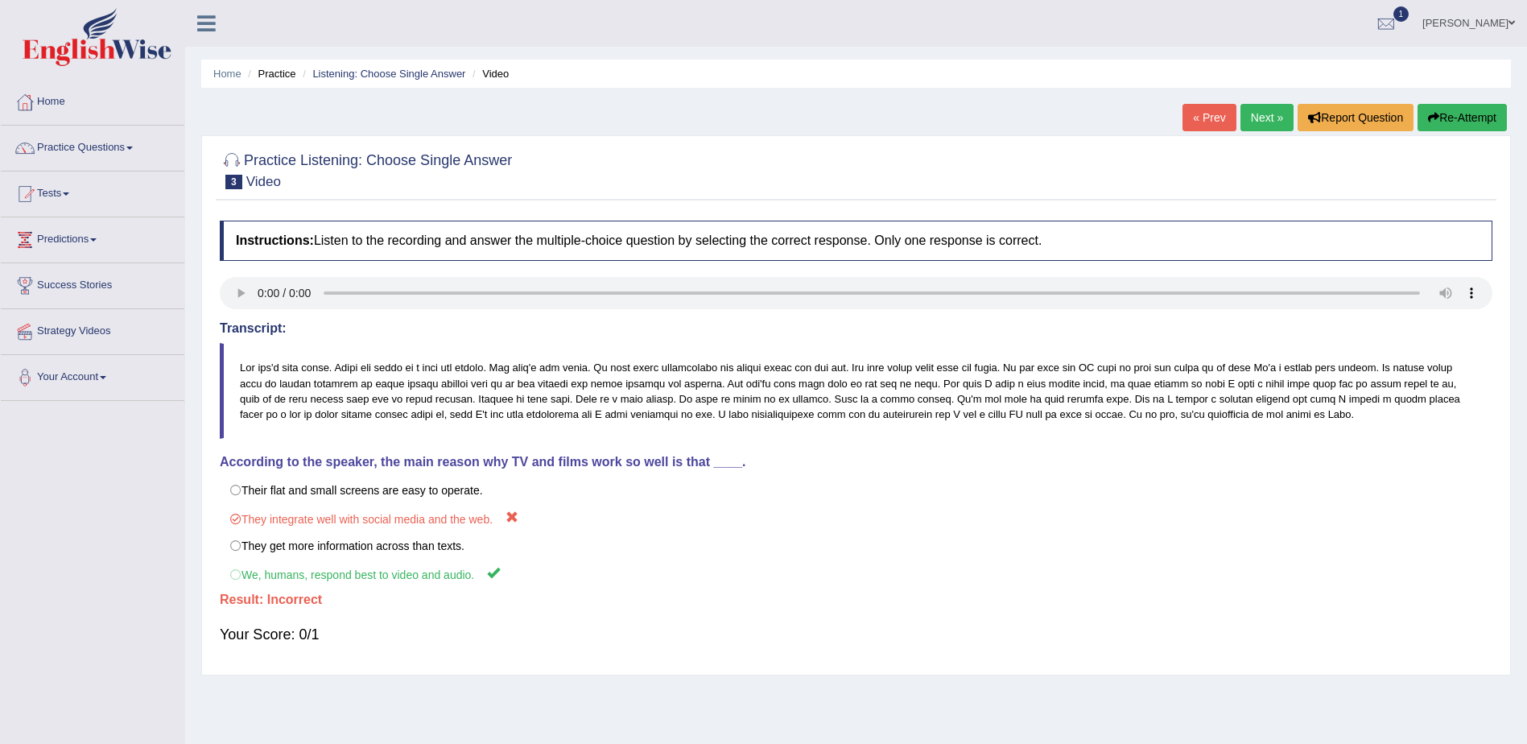
click at [1267, 120] on link "Next »" at bounding box center [1266, 117] width 53 height 27
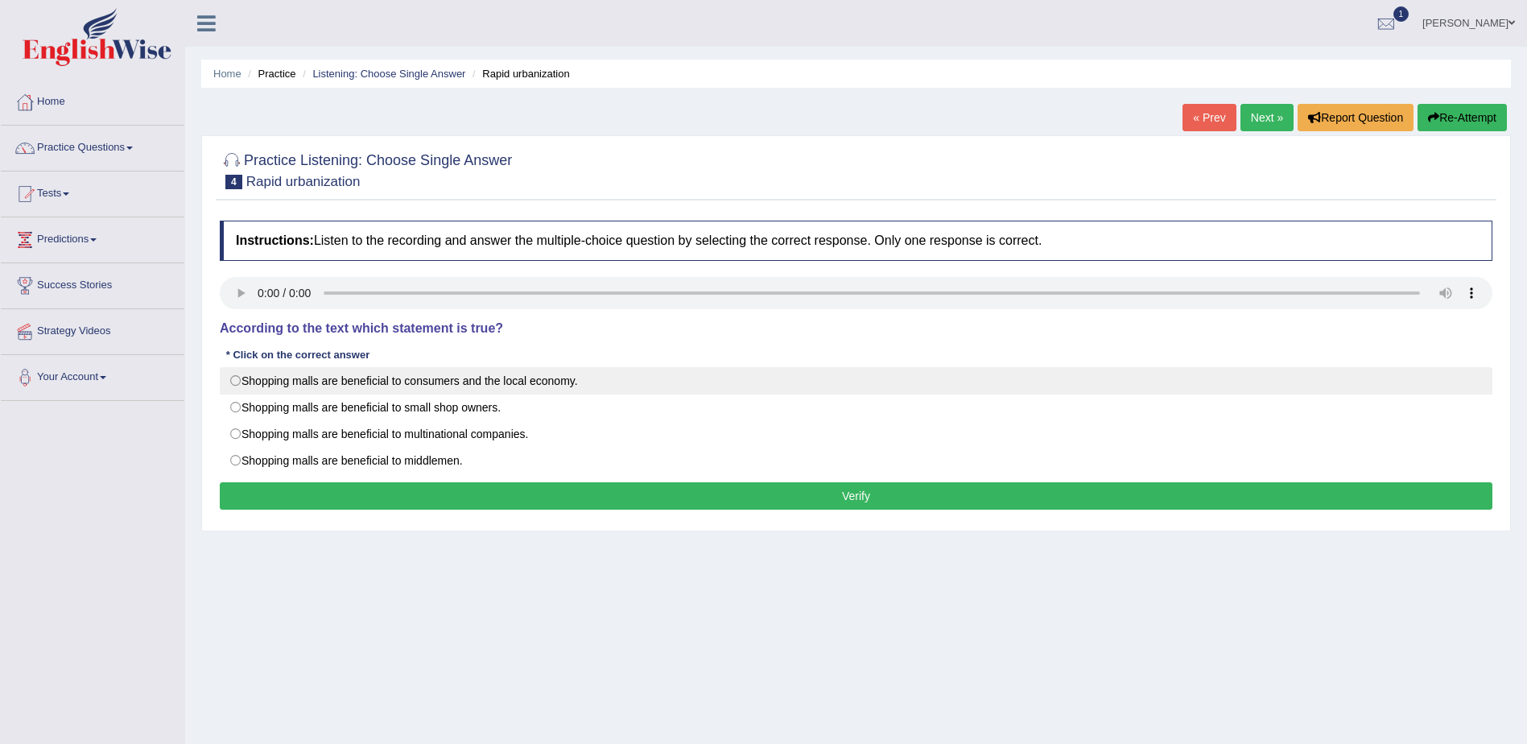
click at [234, 380] on label "Shopping malls are beneficial to consumers and the local economy." at bounding box center [856, 380] width 1272 height 27
radio input "true"
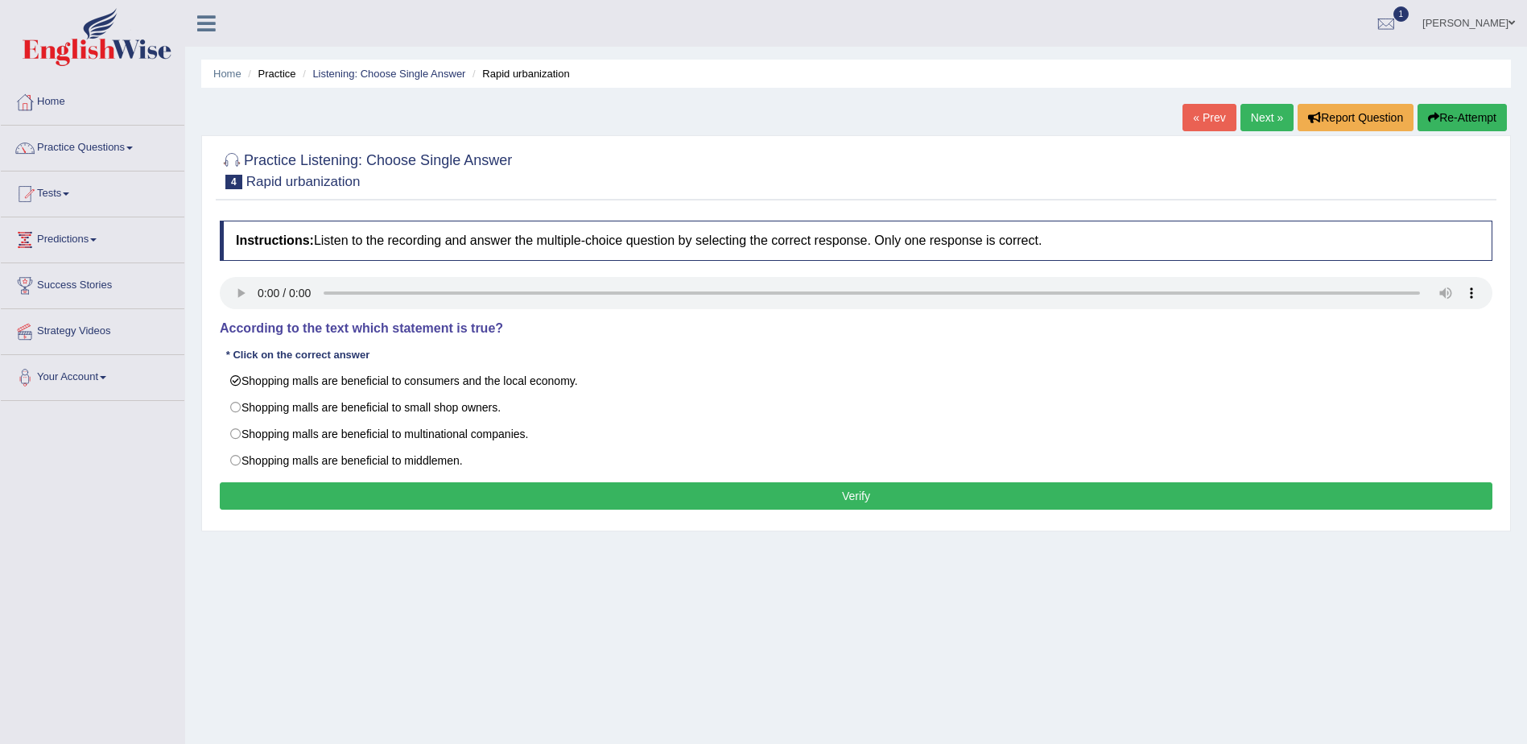
click at [856, 496] on button "Verify" at bounding box center [856, 495] width 1272 height 27
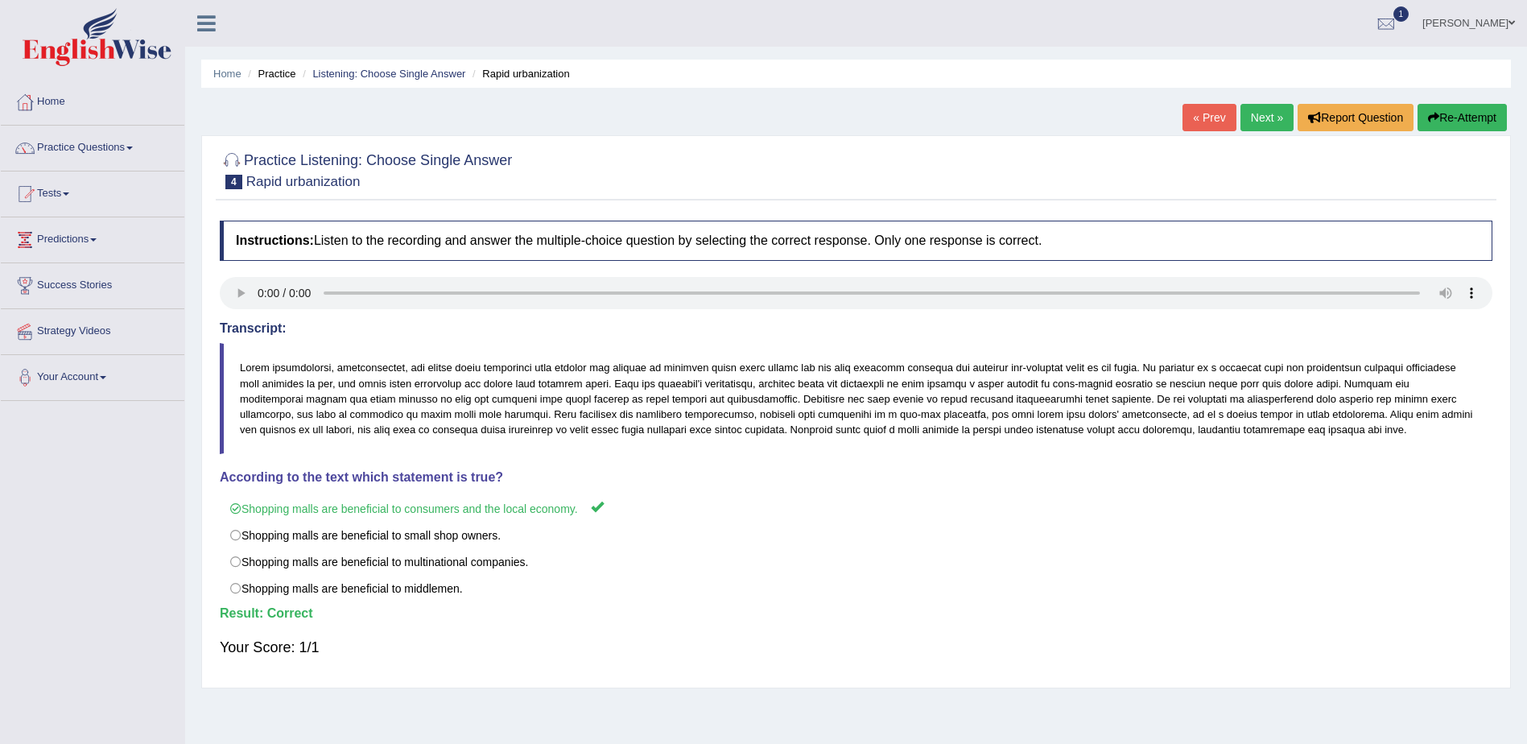
click at [1267, 117] on link "Next »" at bounding box center [1266, 117] width 53 height 27
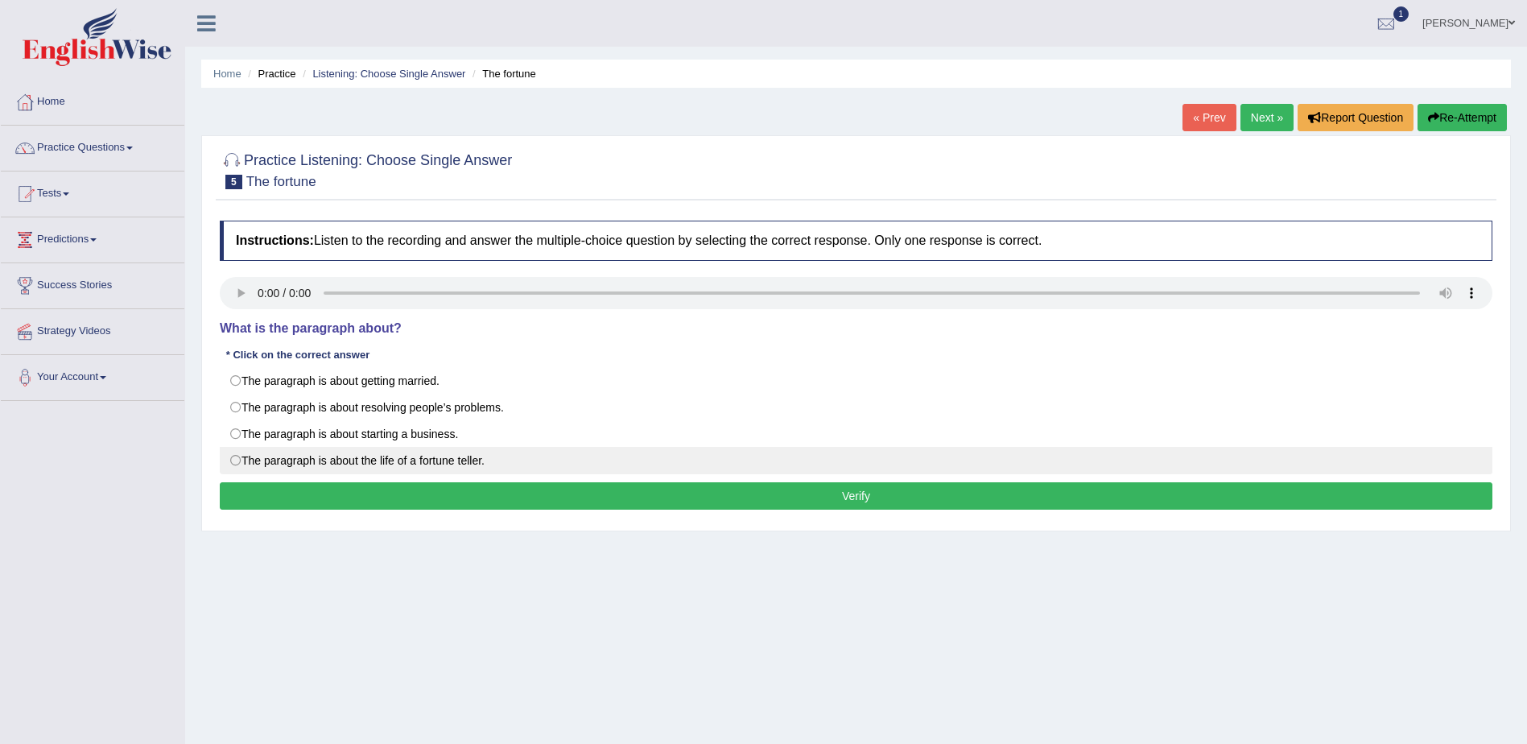
click at [232, 464] on label "The paragraph is about the life of a fortune teller." at bounding box center [856, 460] width 1272 height 27
radio input "true"
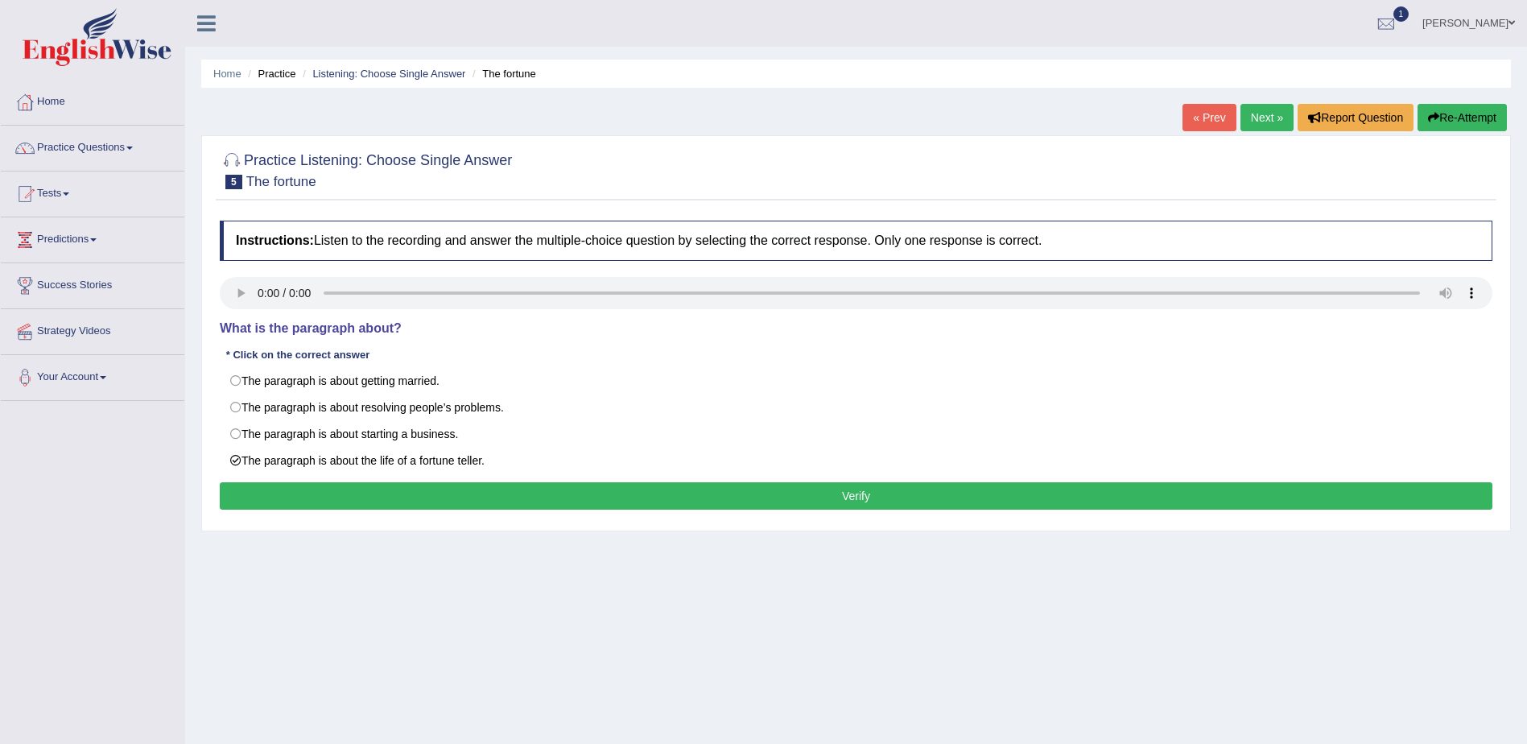
click at [851, 498] on button "Verify" at bounding box center [856, 495] width 1272 height 27
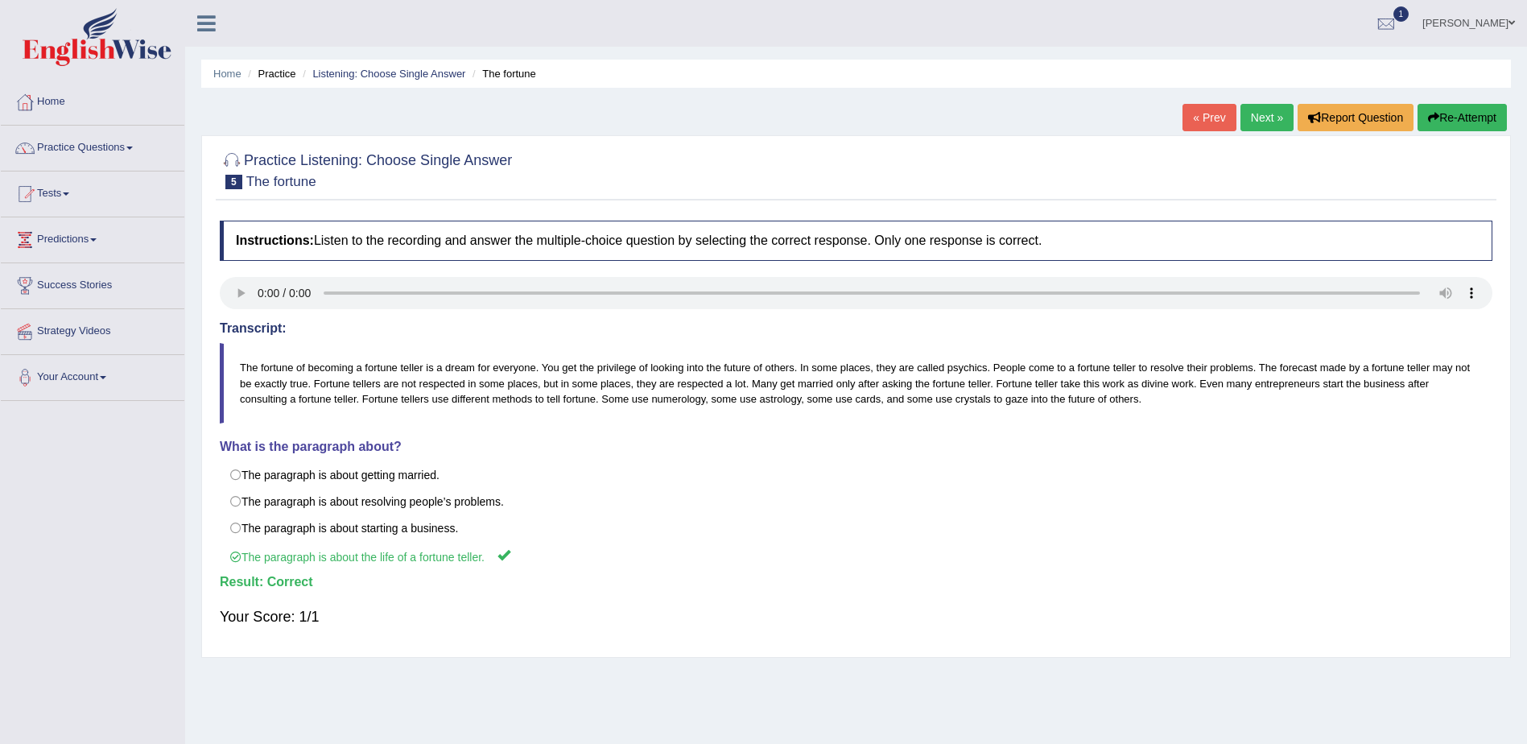
click at [1252, 113] on link "Next »" at bounding box center [1266, 117] width 53 height 27
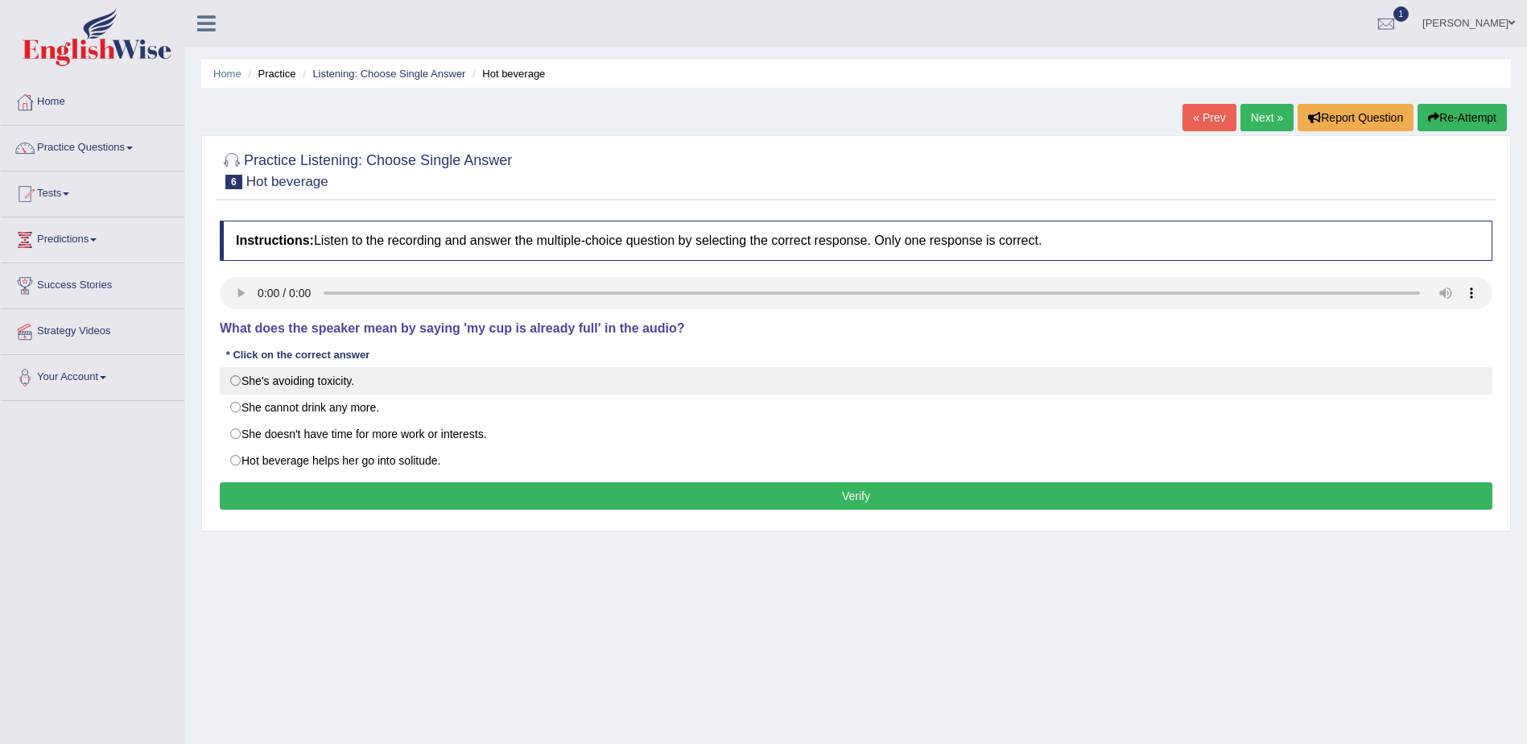
click at [235, 379] on label "She's avoiding toxicity." at bounding box center [856, 380] width 1272 height 27
radio input "true"
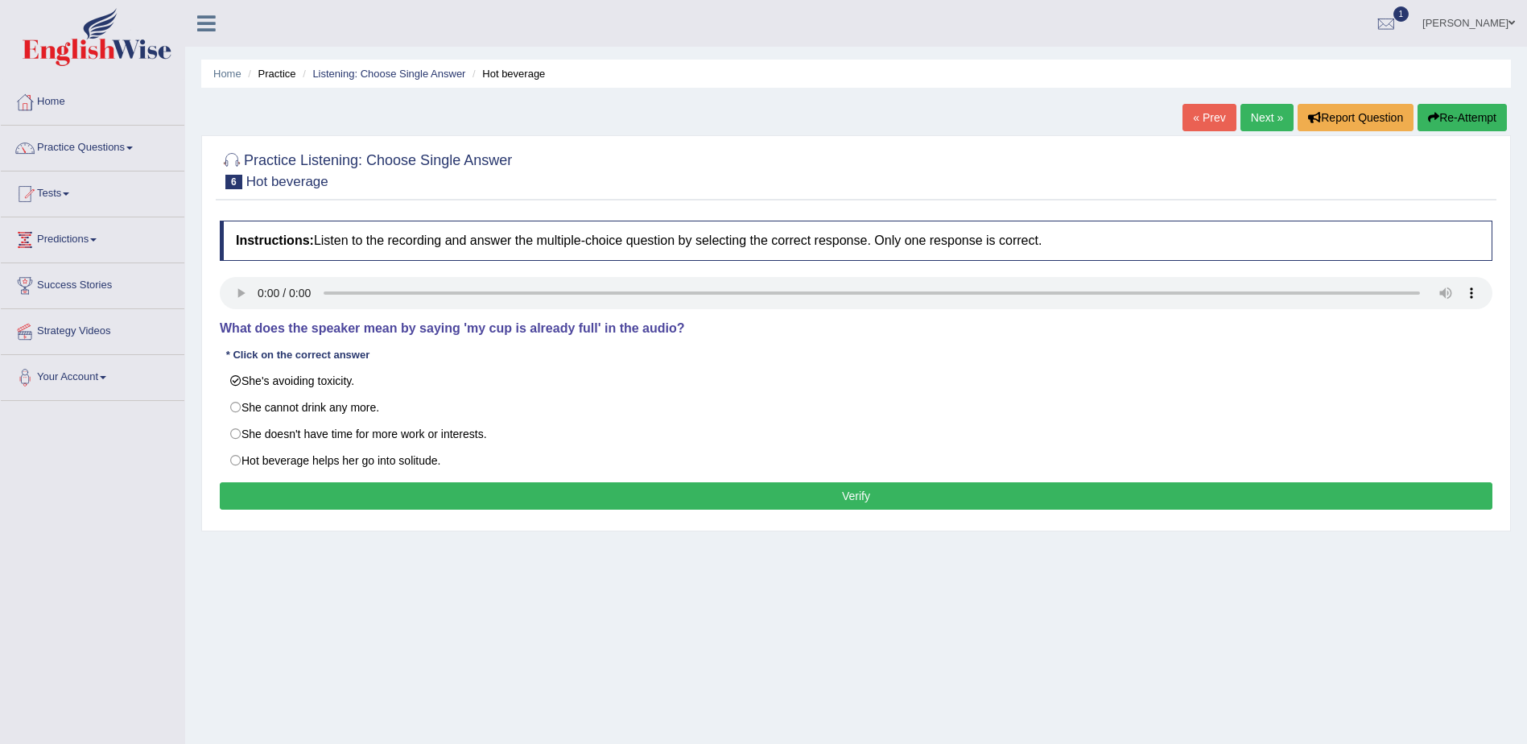
click at [859, 497] on button "Verify" at bounding box center [856, 495] width 1272 height 27
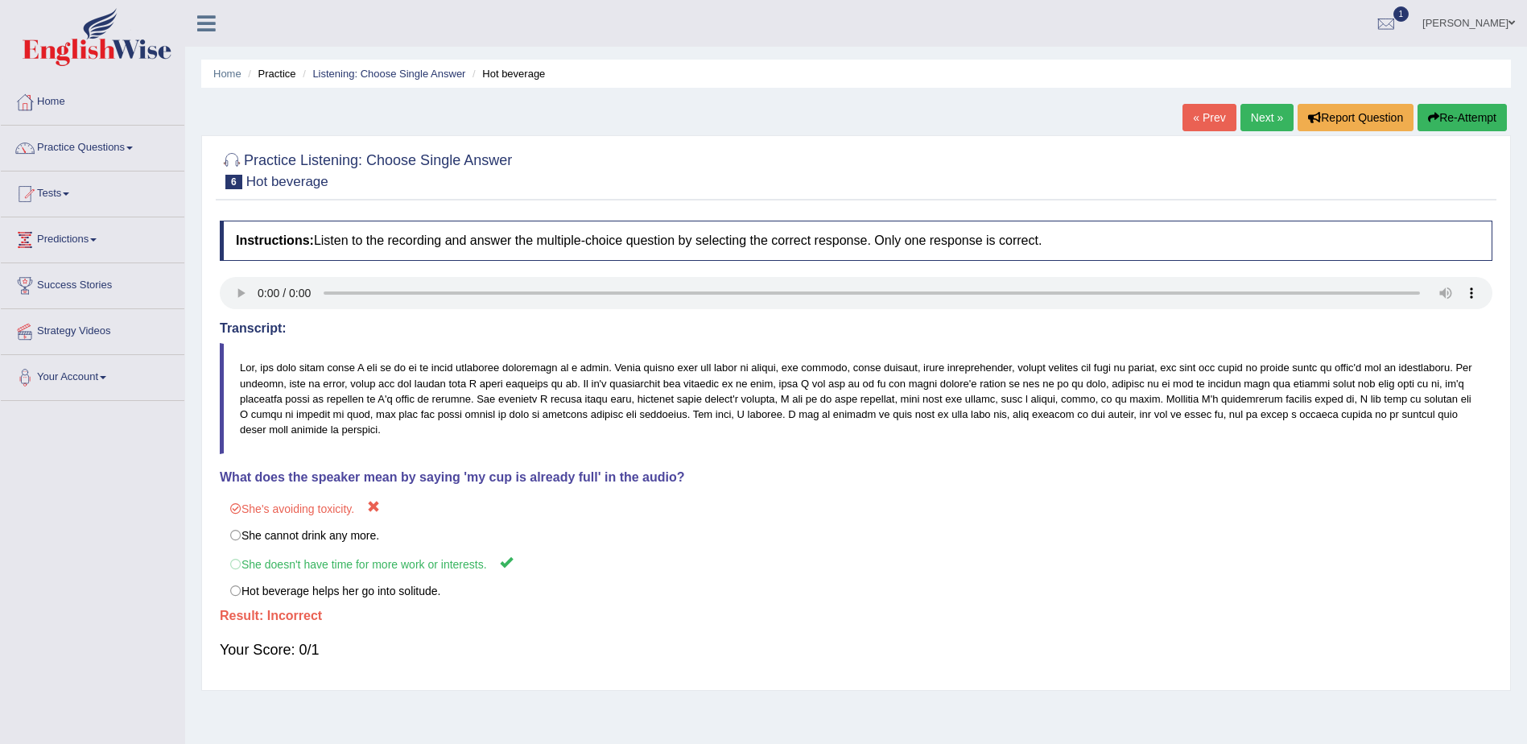
click at [1252, 113] on link "Next »" at bounding box center [1266, 117] width 53 height 27
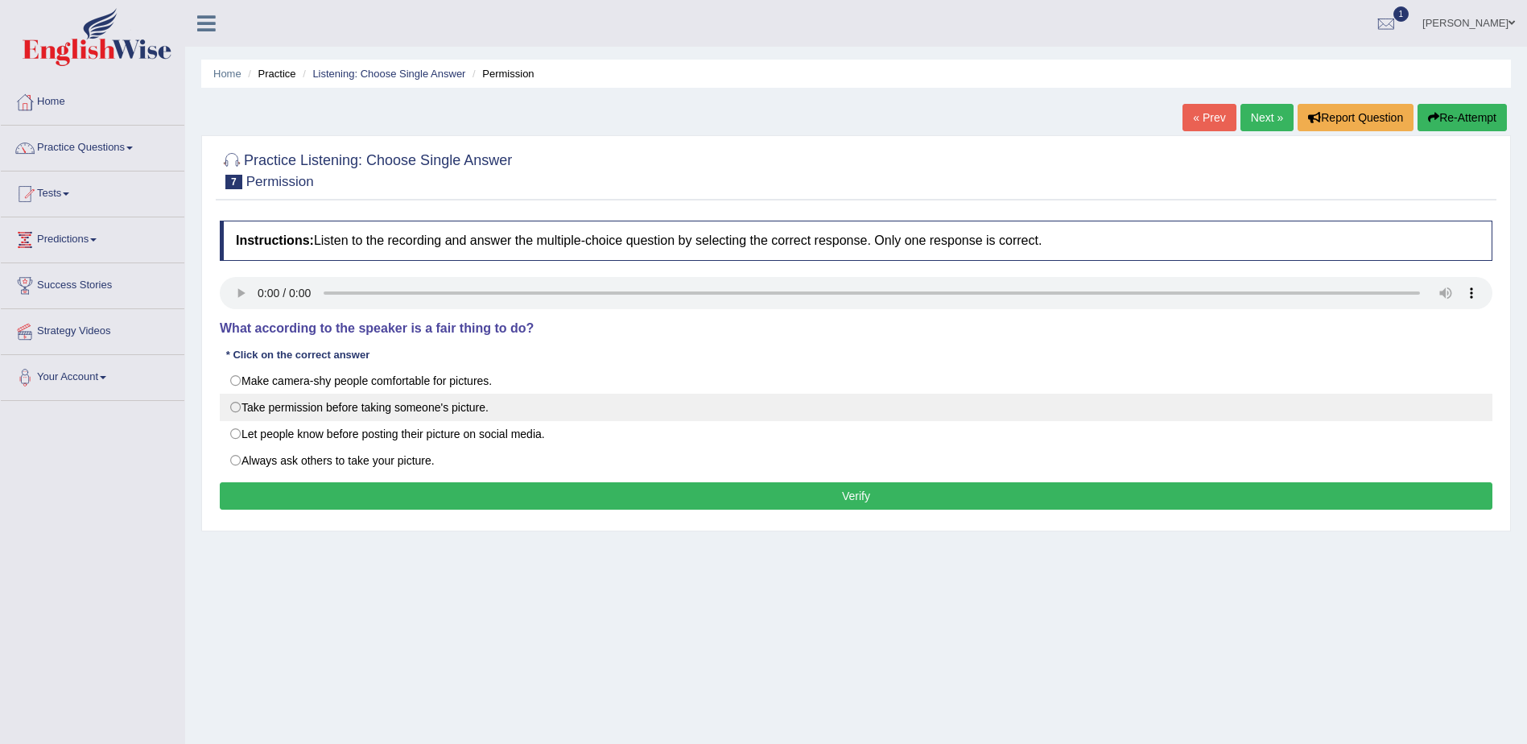
click at [235, 406] on label "Take permission before taking someone's picture." at bounding box center [856, 407] width 1272 height 27
radio input "true"
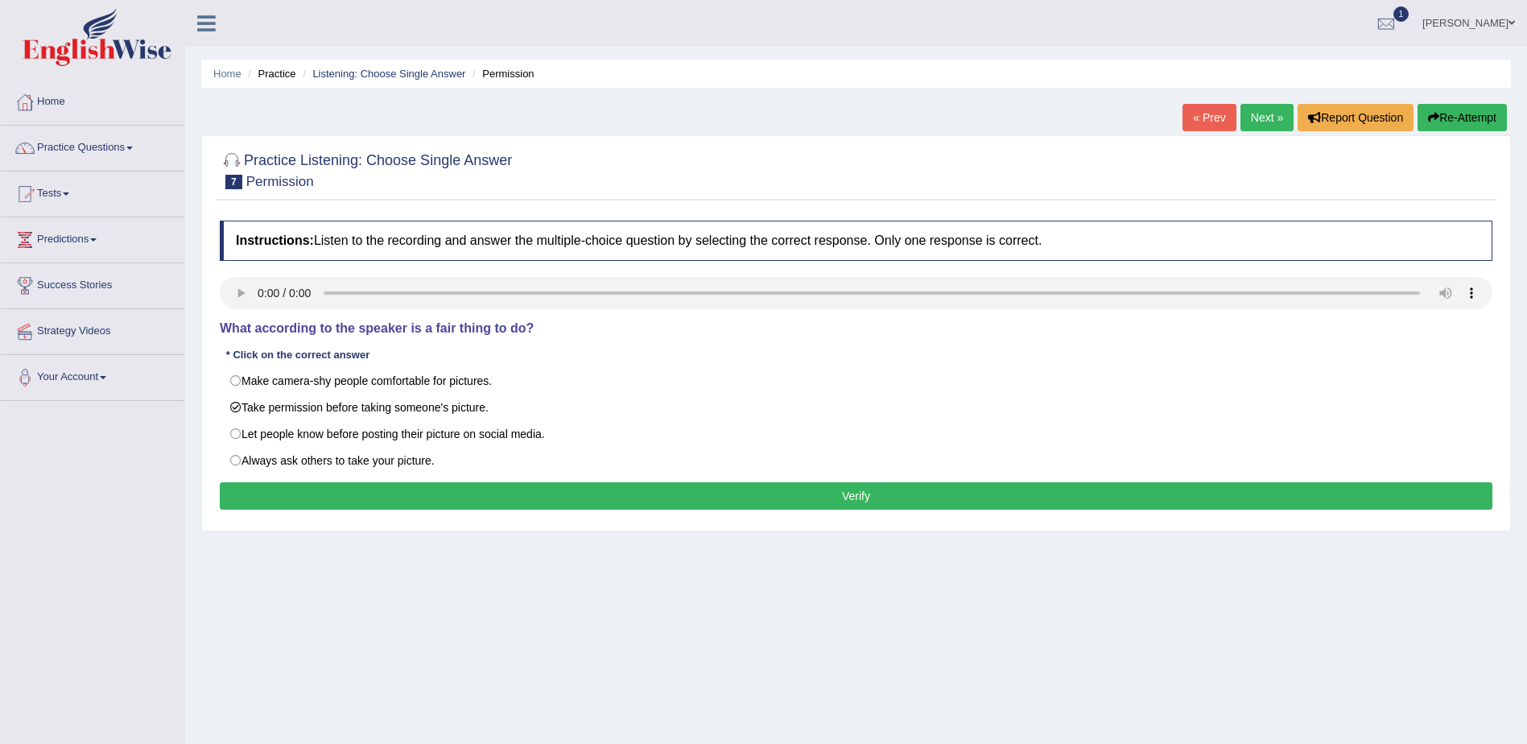
click at [863, 496] on button "Verify" at bounding box center [856, 495] width 1272 height 27
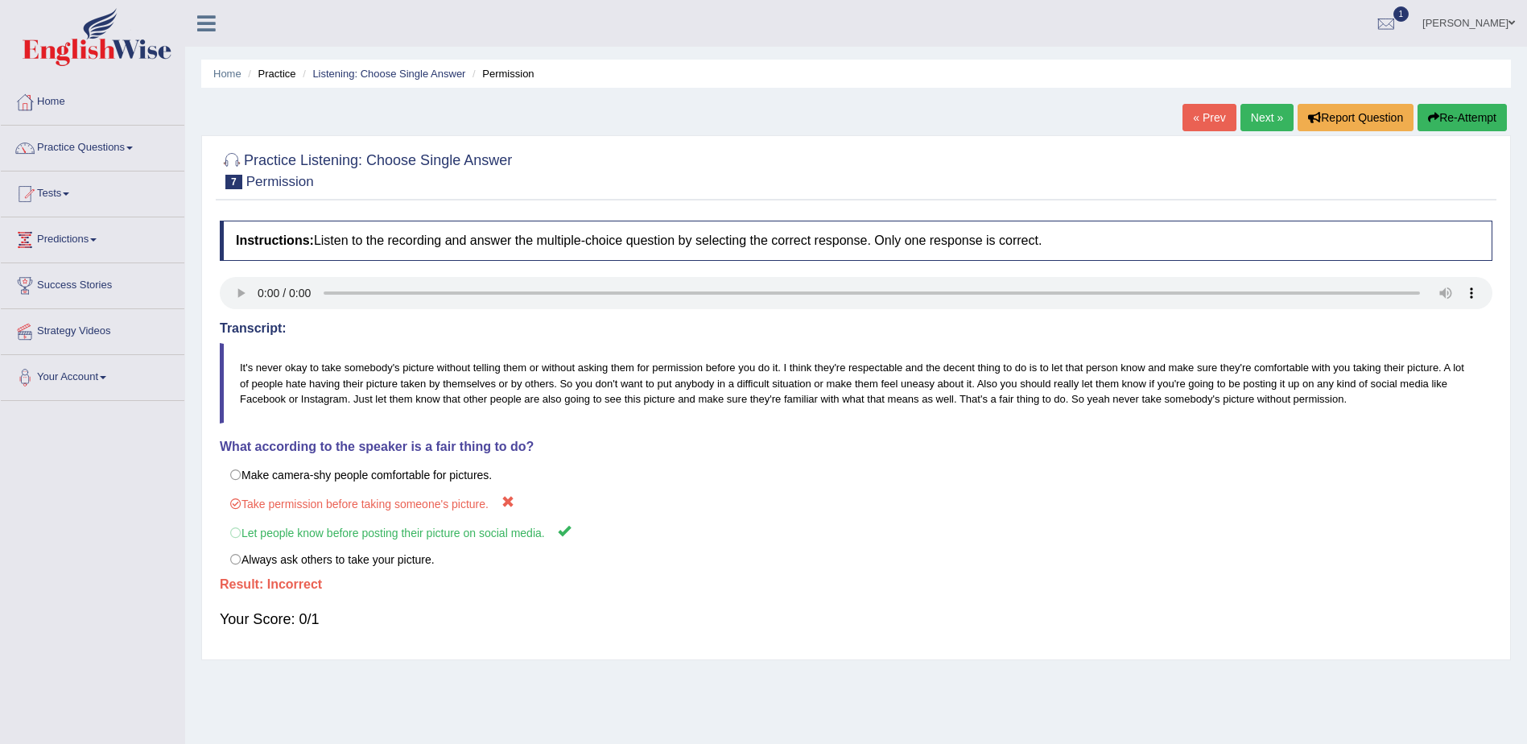
click at [1266, 113] on link "Next »" at bounding box center [1266, 117] width 53 height 27
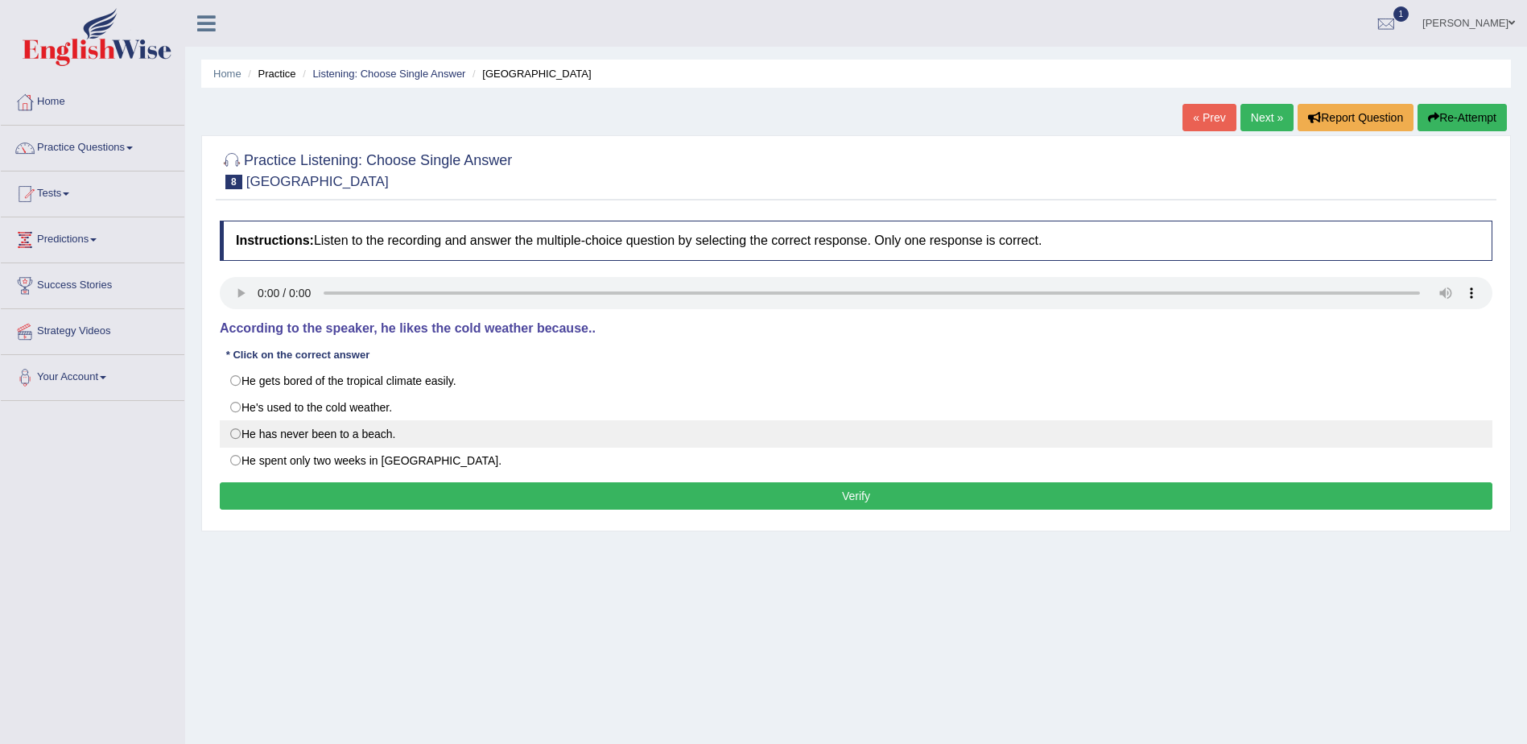
click at [233, 433] on label "He has never been to a beach." at bounding box center [856, 433] width 1272 height 27
radio input "true"
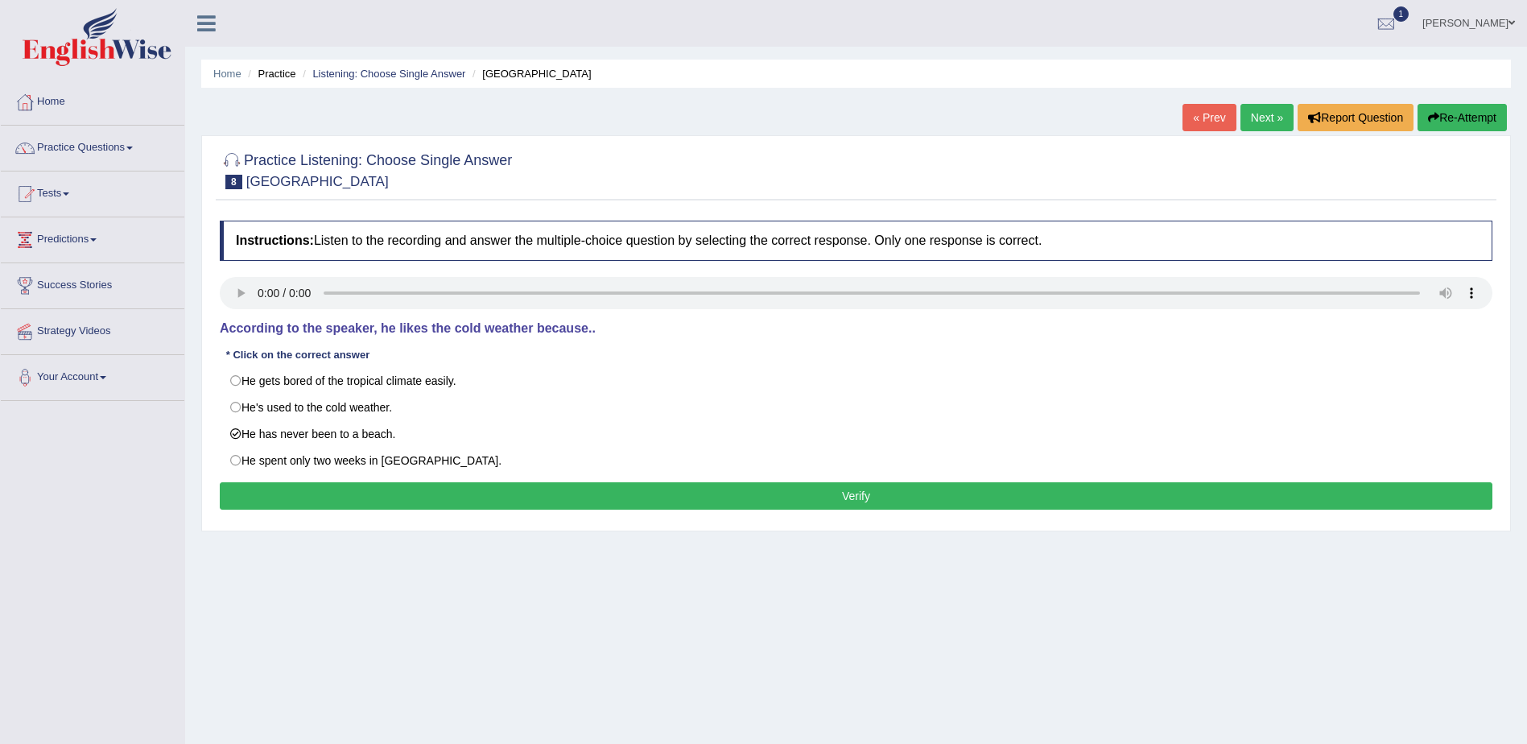
click at [863, 504] on button "Verify" at bounding box center [856, 495] width 1272 height 27
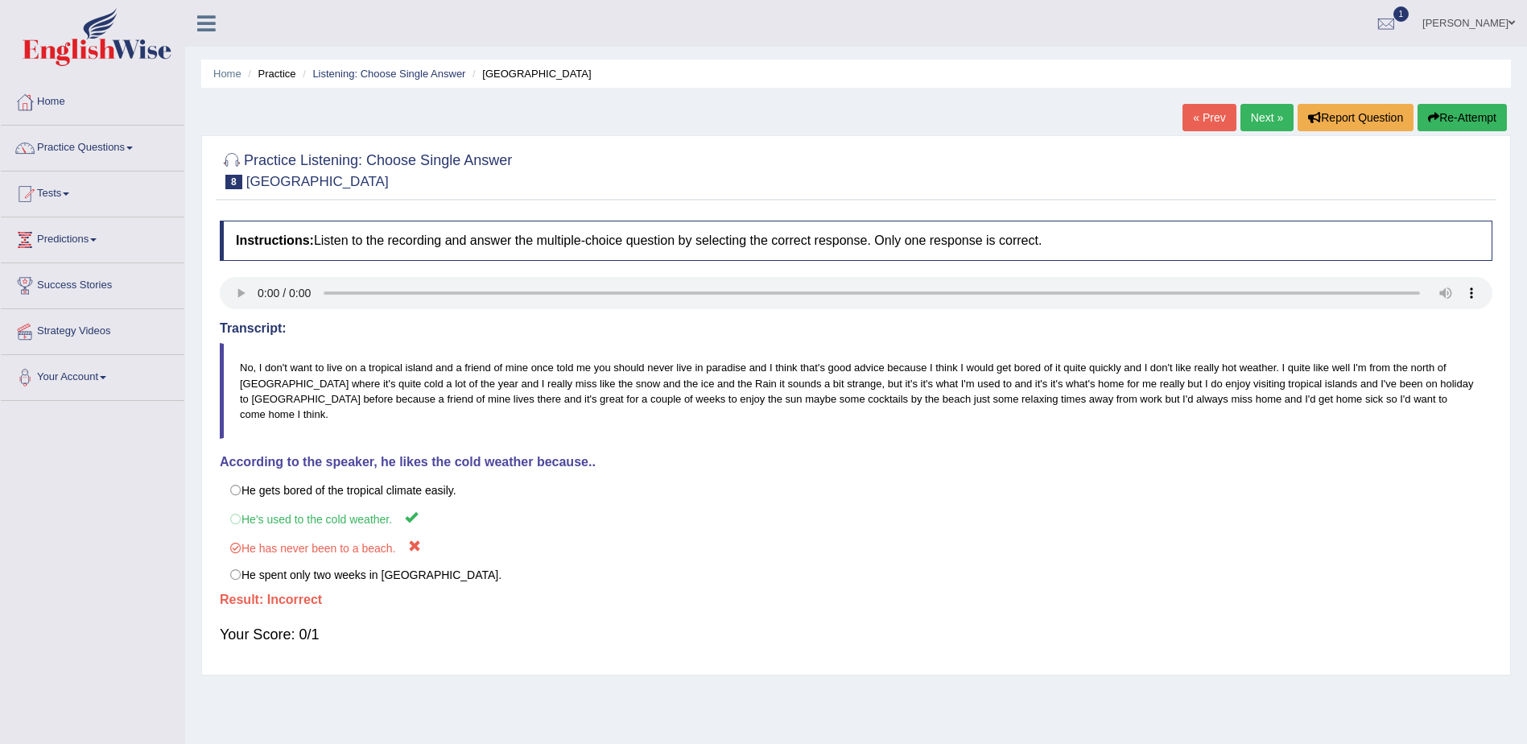
click at [1255, 114] on link "Next »" at bounding box center [1266, 117] width 53 height 27
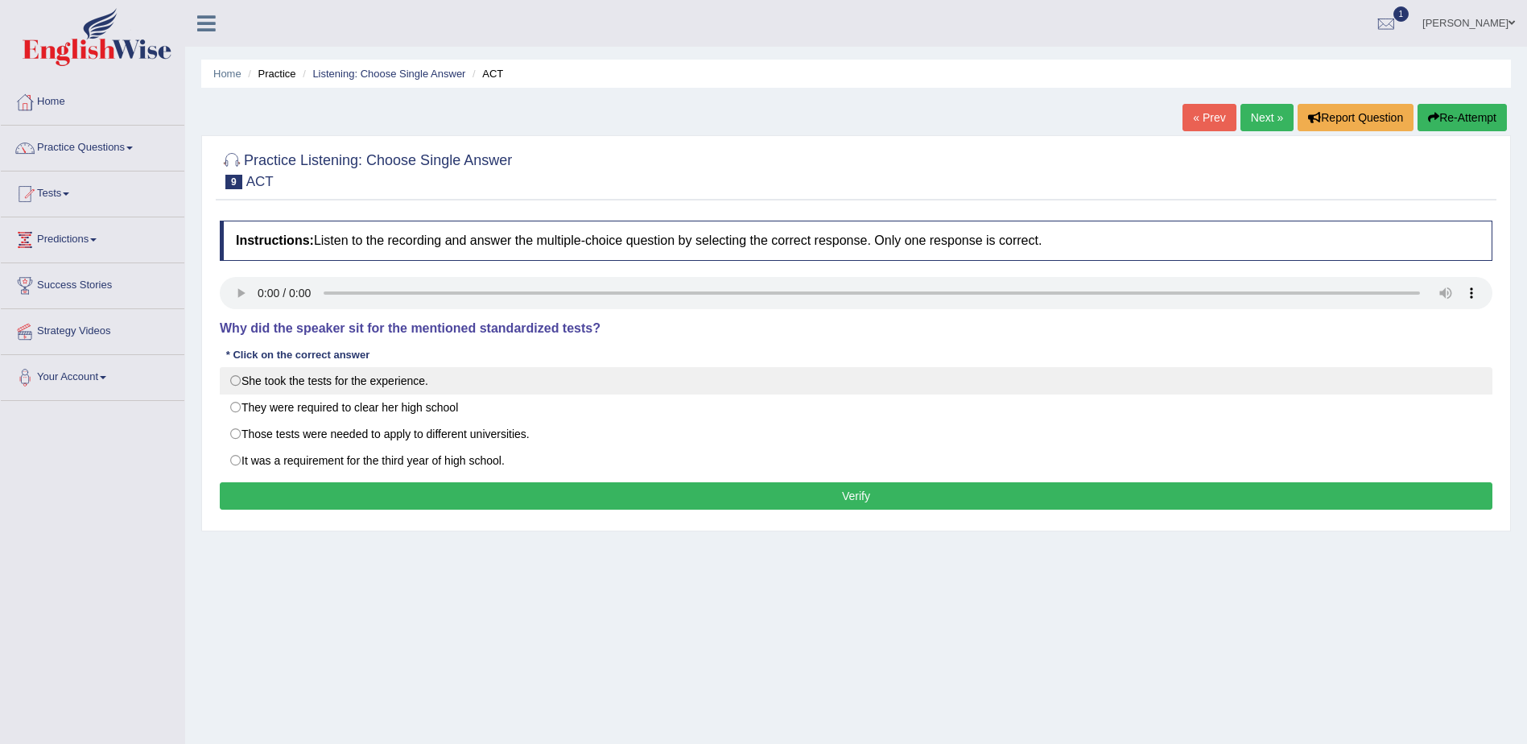
click at [237, 377] on label "She took the tests for the experience." at bounding box center [856, 380] width 1272 height 27
radio input "true"
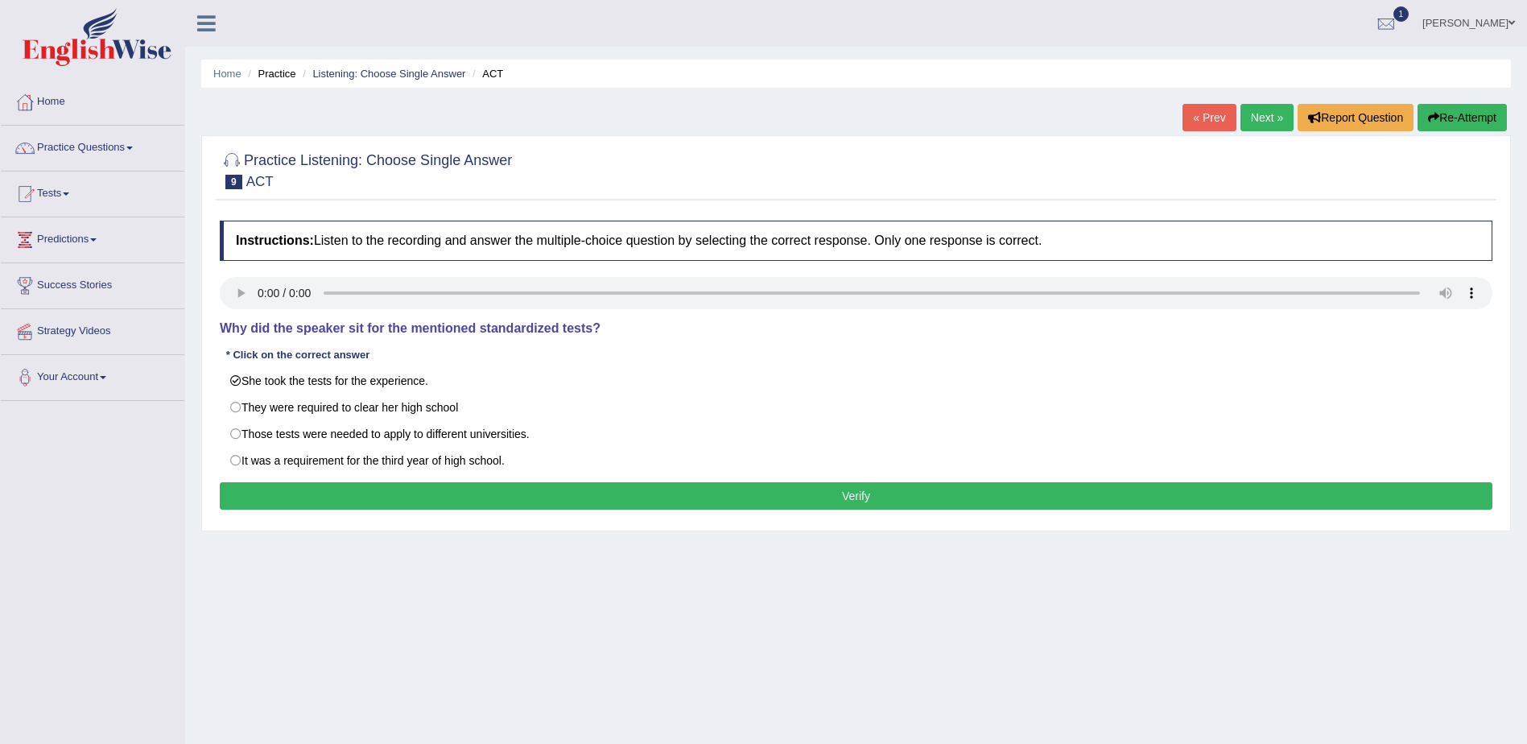
click at [856, 500] on button "Verify" at bounding box center [856, 495] width 1272 height 27
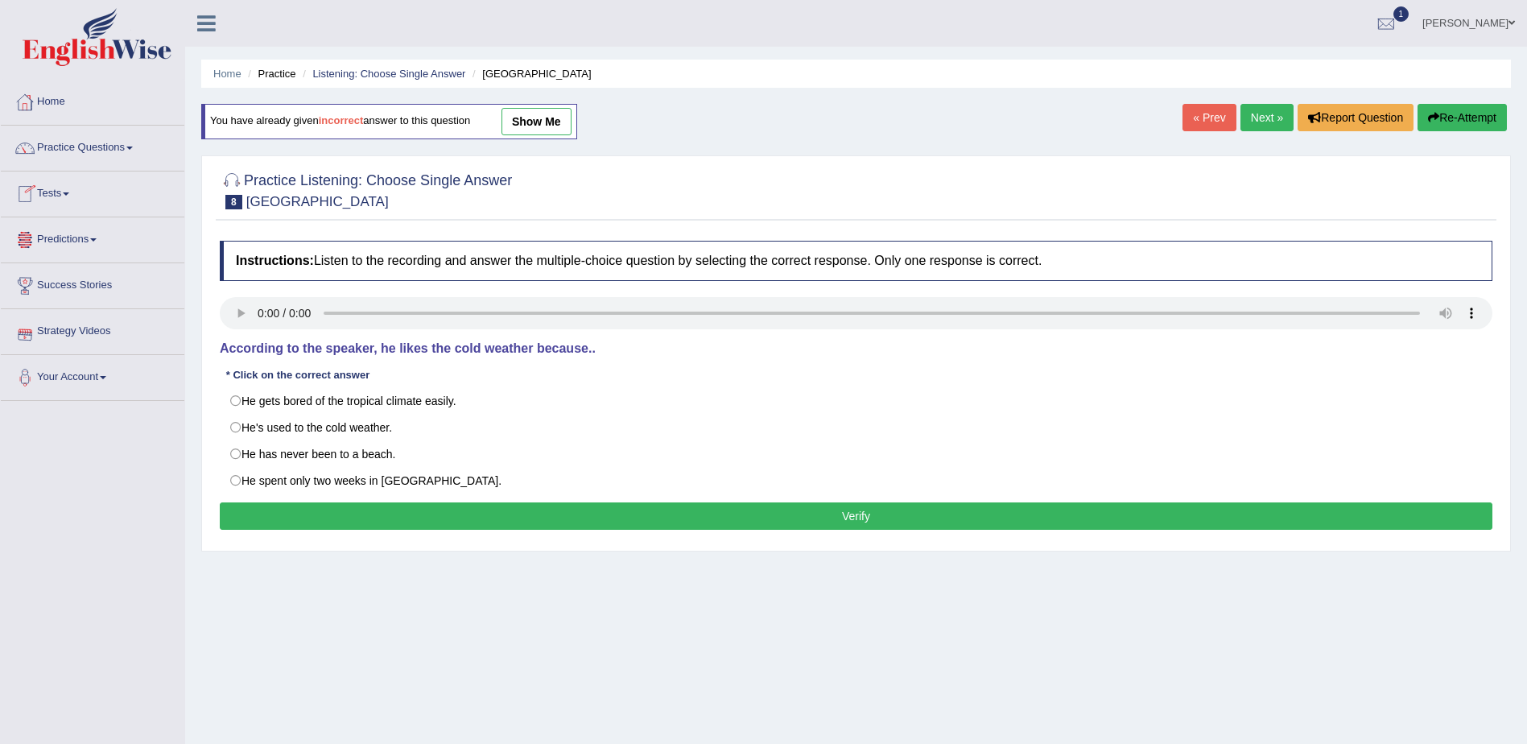
click at [56, 102] on link "Home" at bounding box center [92, 100] width 183 height 40
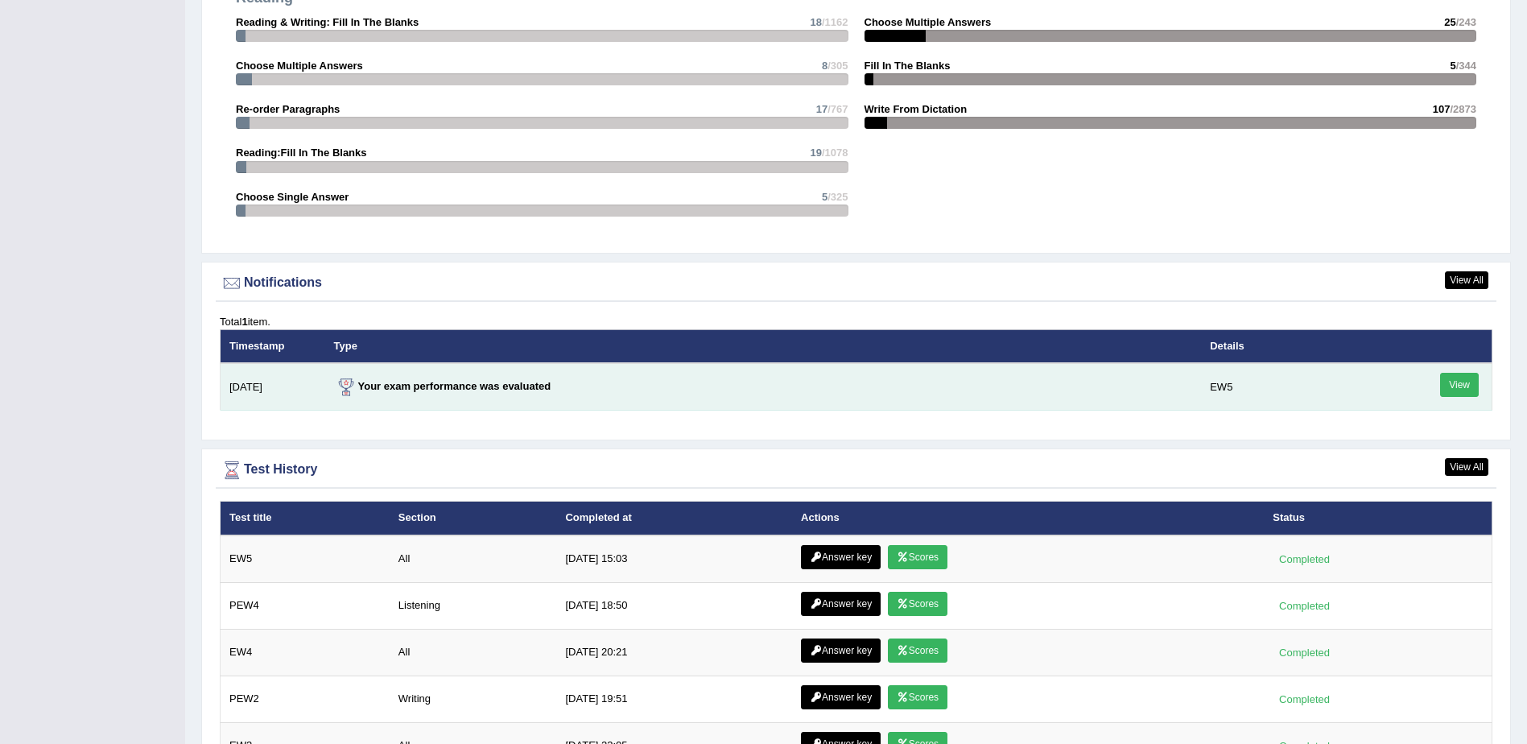
scroll to position [1690, 0]
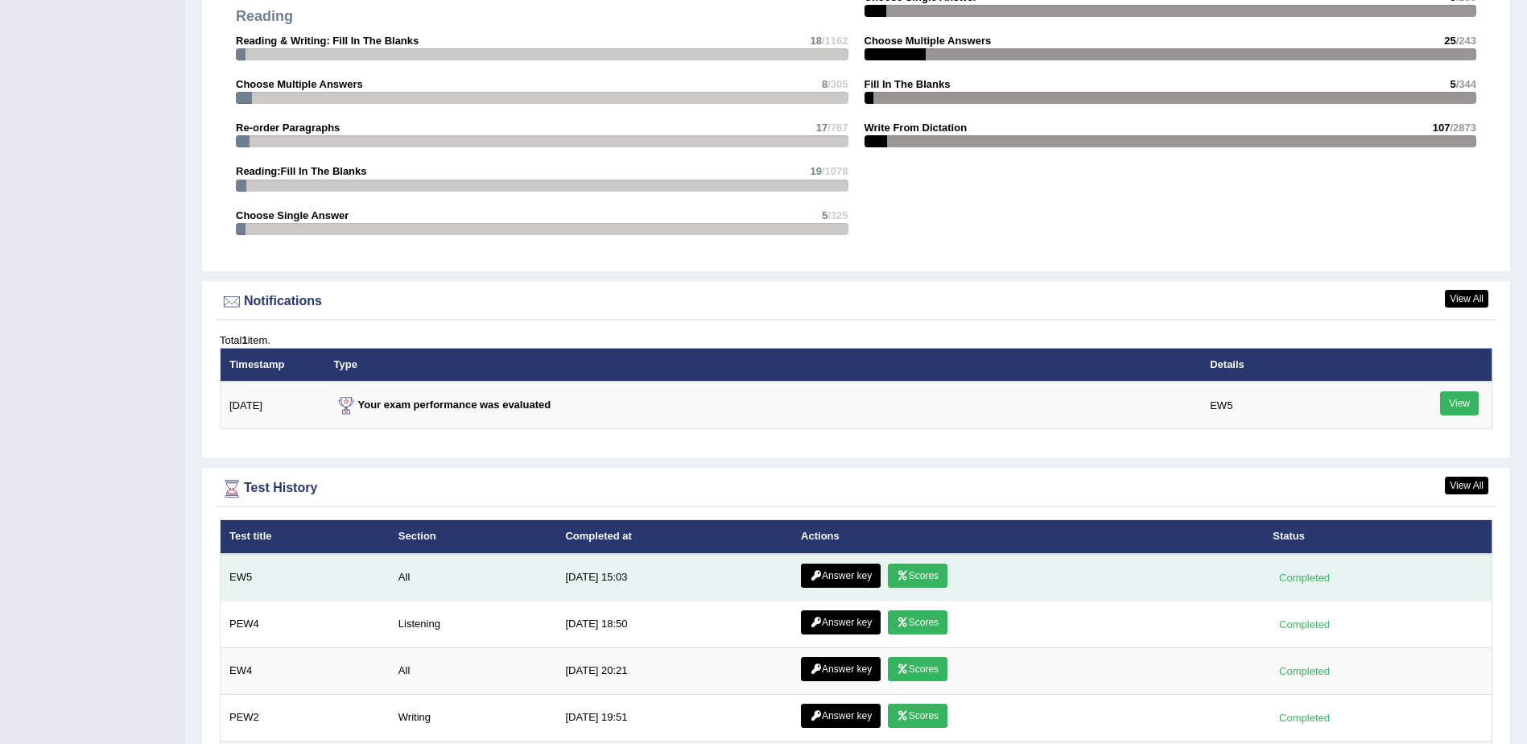
click at [918, 575] on link "Scores" at bounding box center [918, 575] width 60 height 24
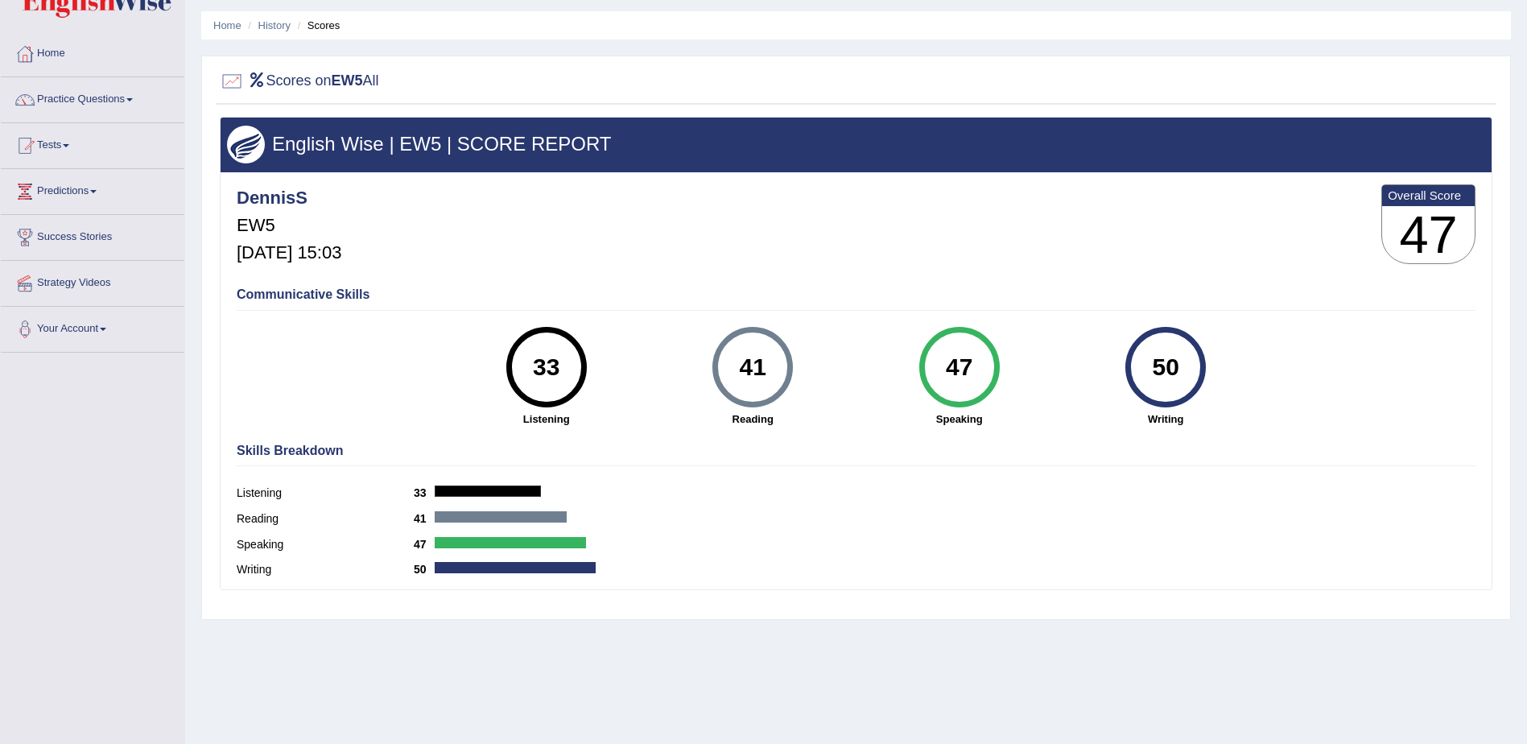
scroll to position [101, 0]
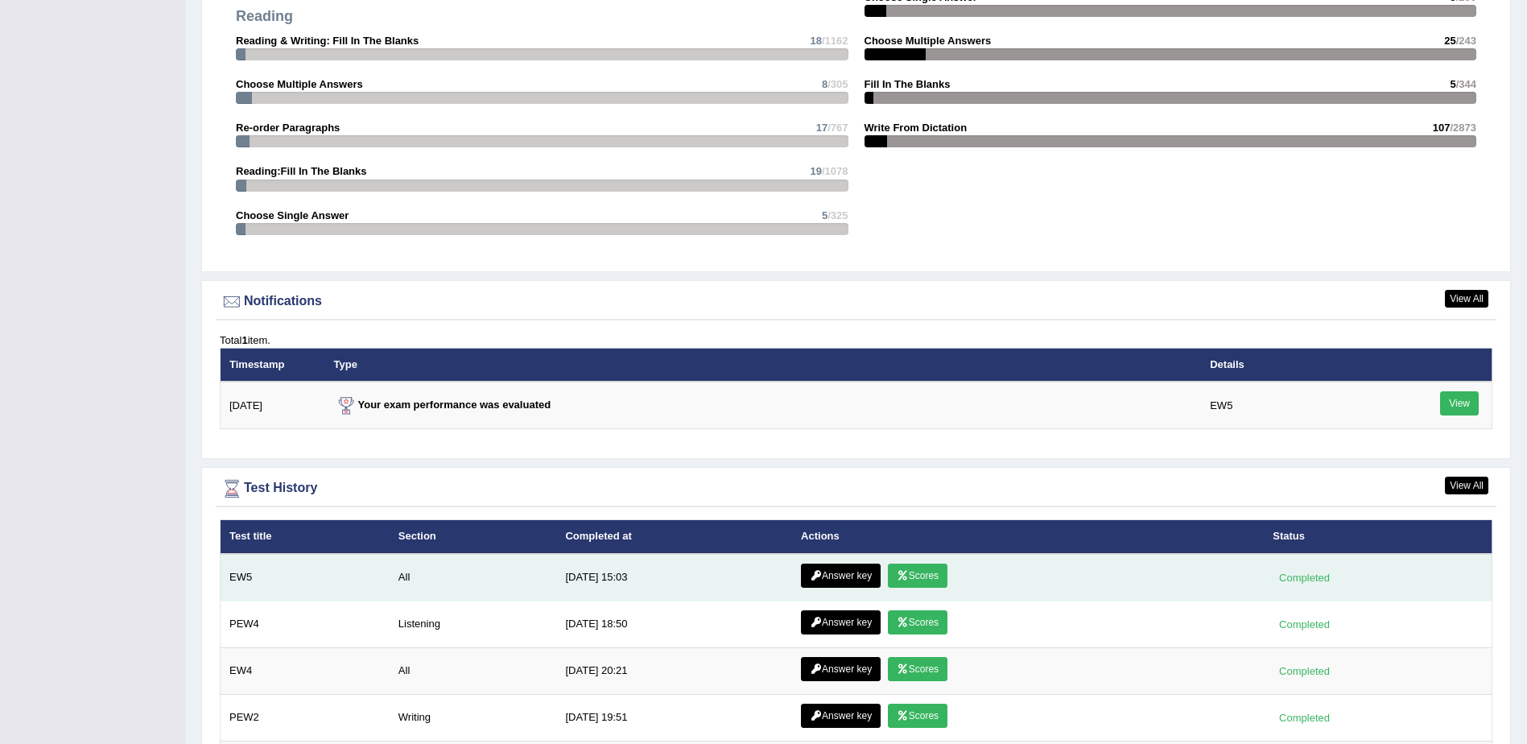
click at [843, 575] on link "Answer key" at bounding box center [841, 575] width 80 height 24
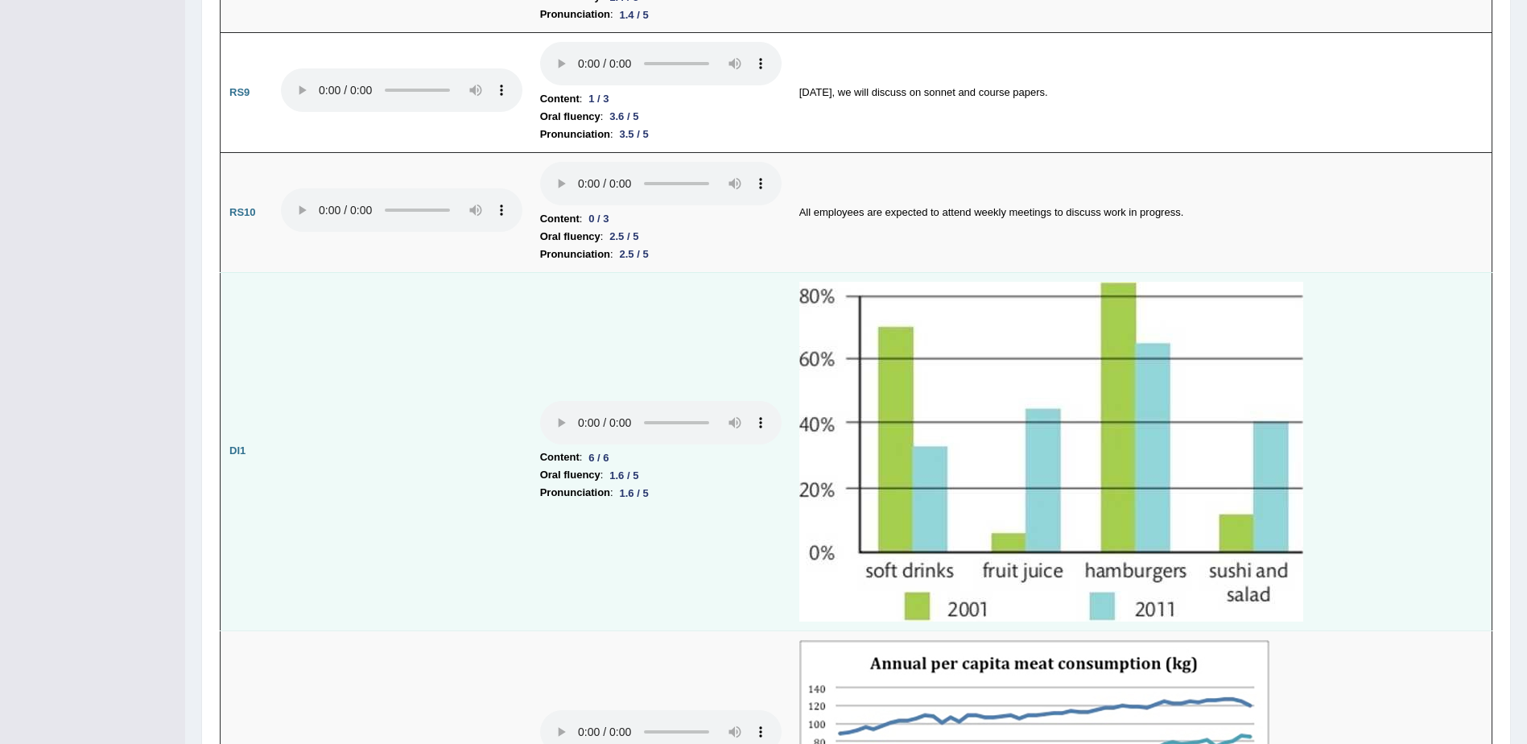
scroll to position [2012, 0]
